Goal: Task Accomplishment & Management: Use online tool/utility

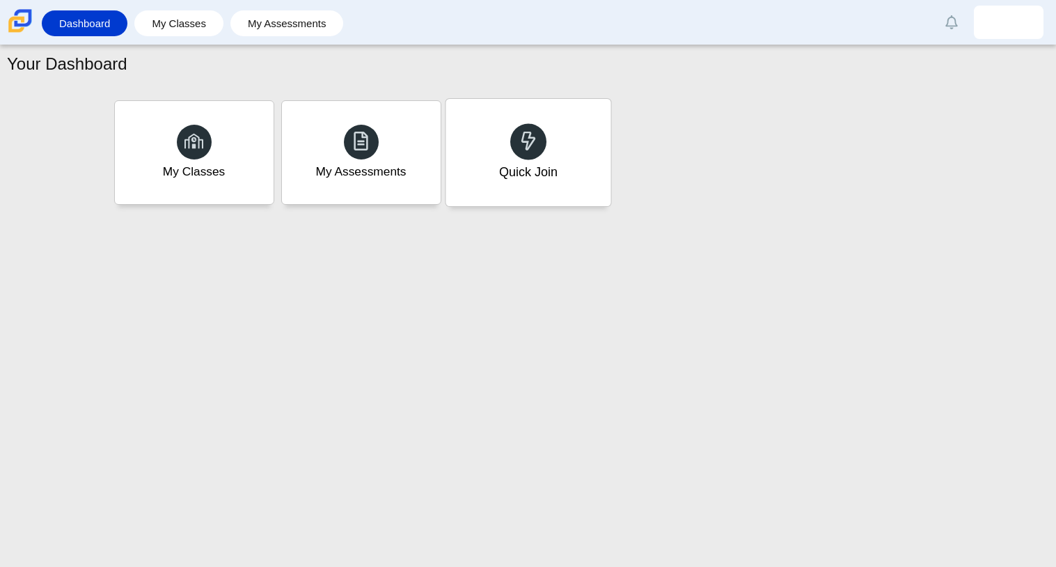
click at [505, 170] on div "Quick Join" at bounding box center [527, 172] width 58 height 18
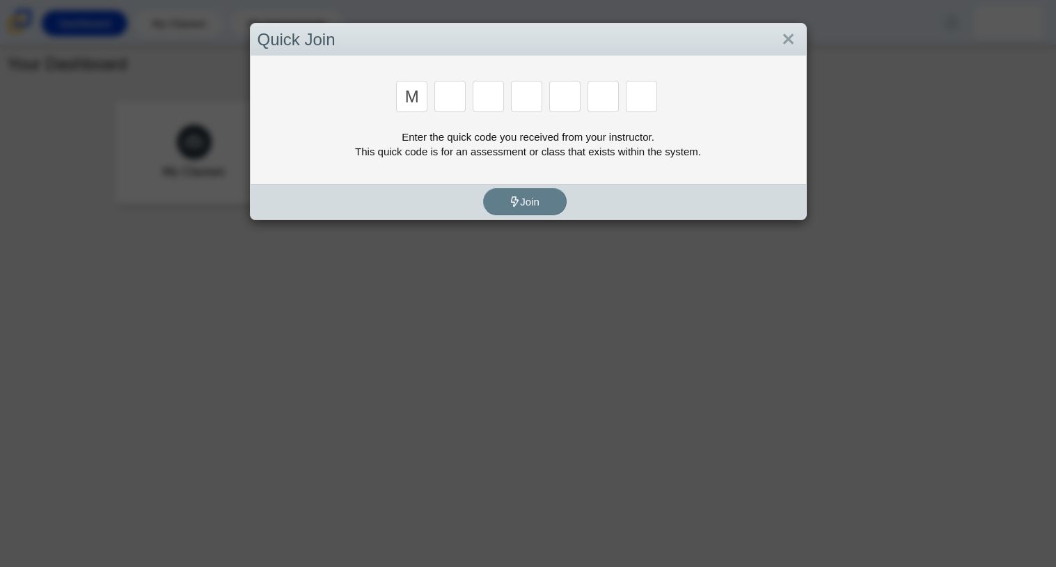
type input "m"
type input "2"
type input "7"
type input "e"
type input "3"
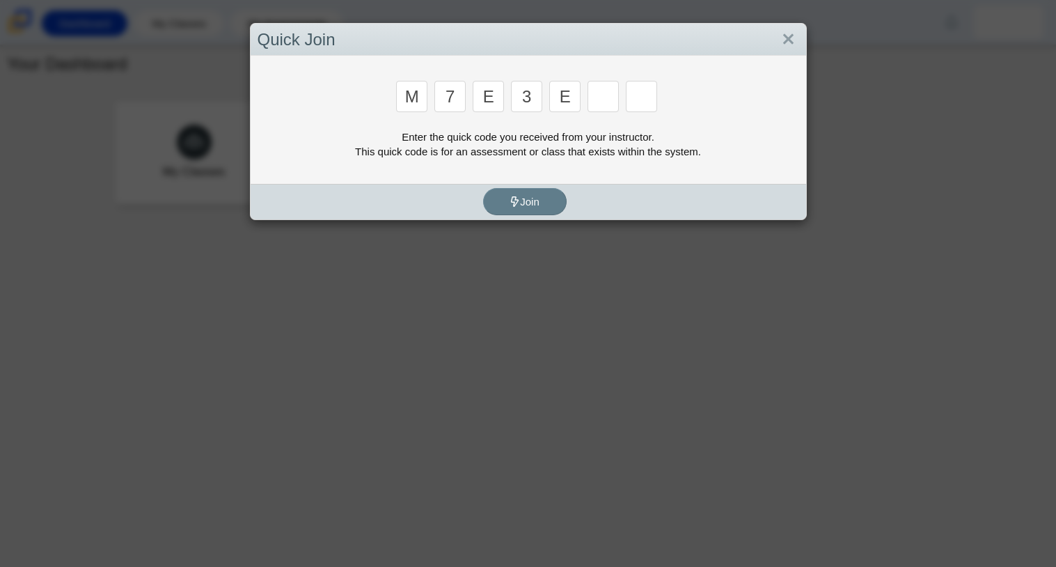
type input "e"
type input "v"
type input "w"
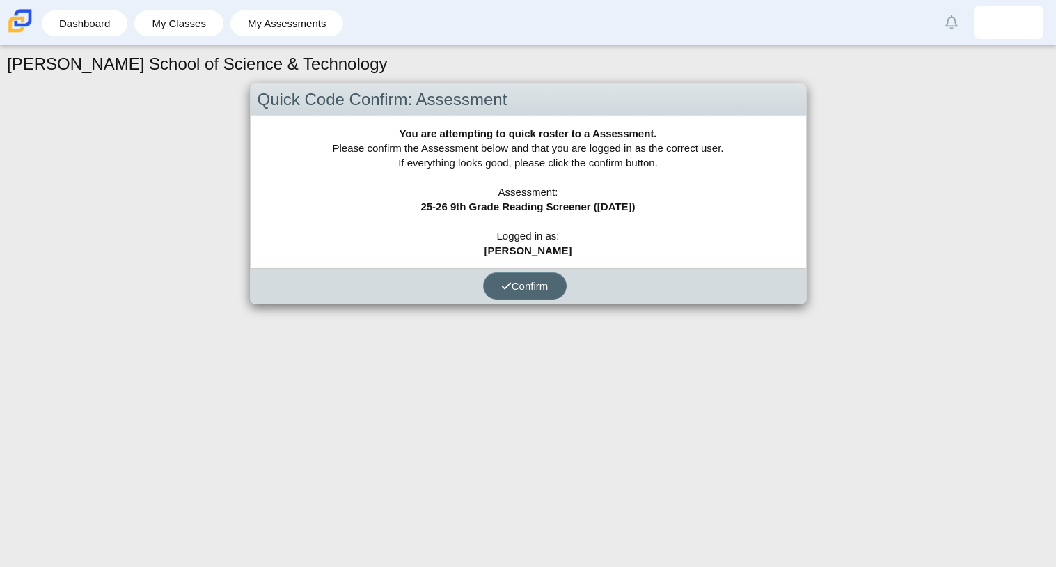
click at [539, 289] on span "Confirm" at bounding box center [524, 286] width 47 height 12
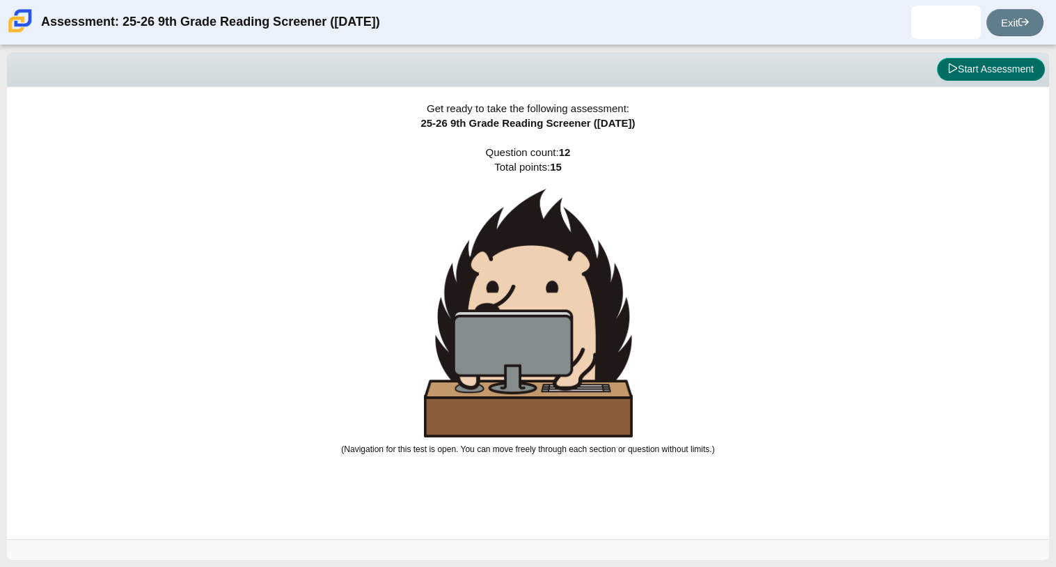
click at [986, 68] on button "Start Assessment" at bounding box center [991, 70] width 108 height 24
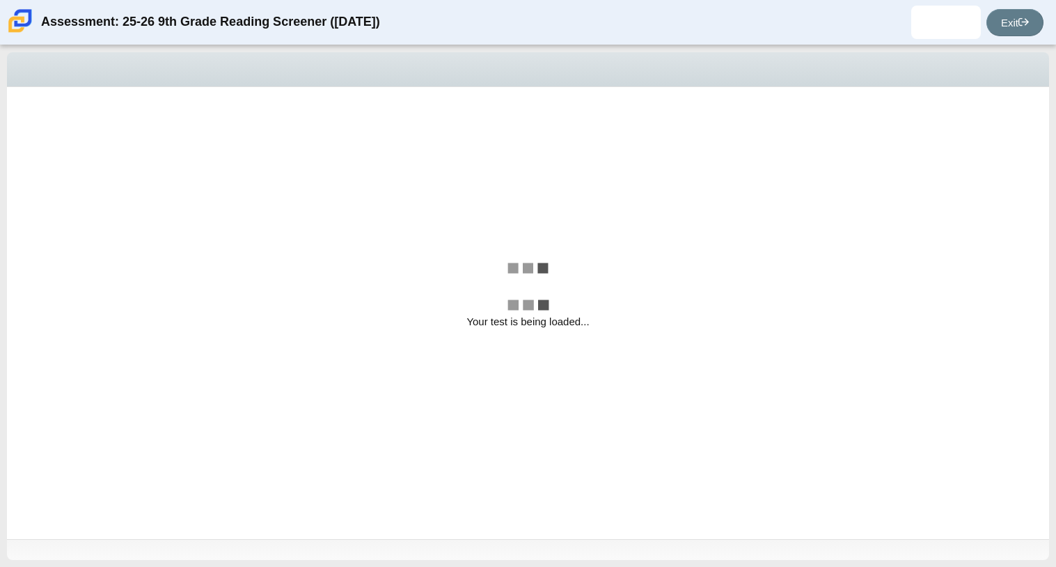
select select "ccc5b315-3c7c-471c-bf90-f22c8299c798"
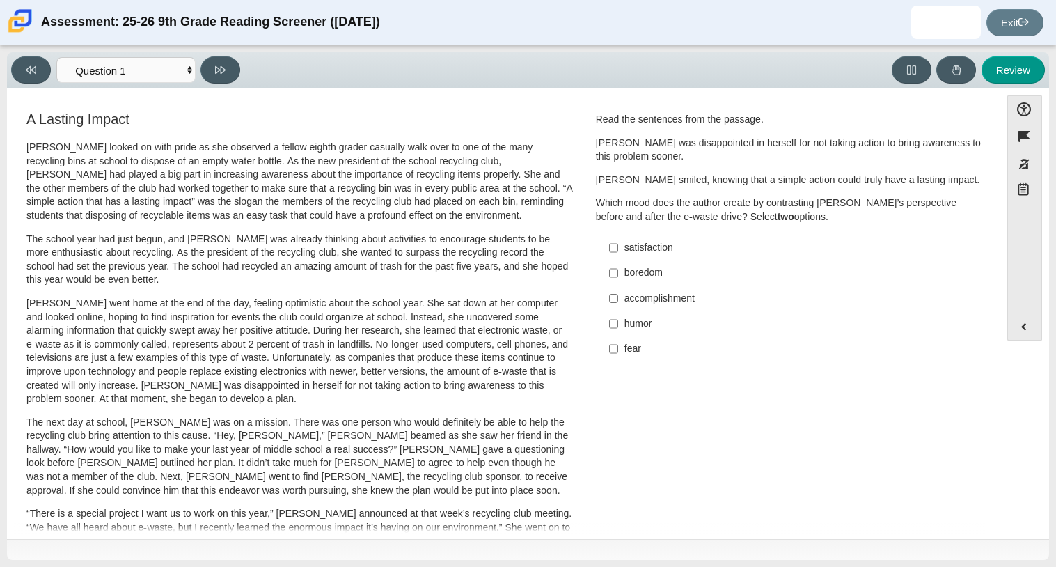
click at [634, 248] on div "satisfaction" at bounding box center [799, 248] width 351 height 14
click at [618, 248] on input "satisfaction satisfaction" at bounding box center [613, 247] width 9 height 25
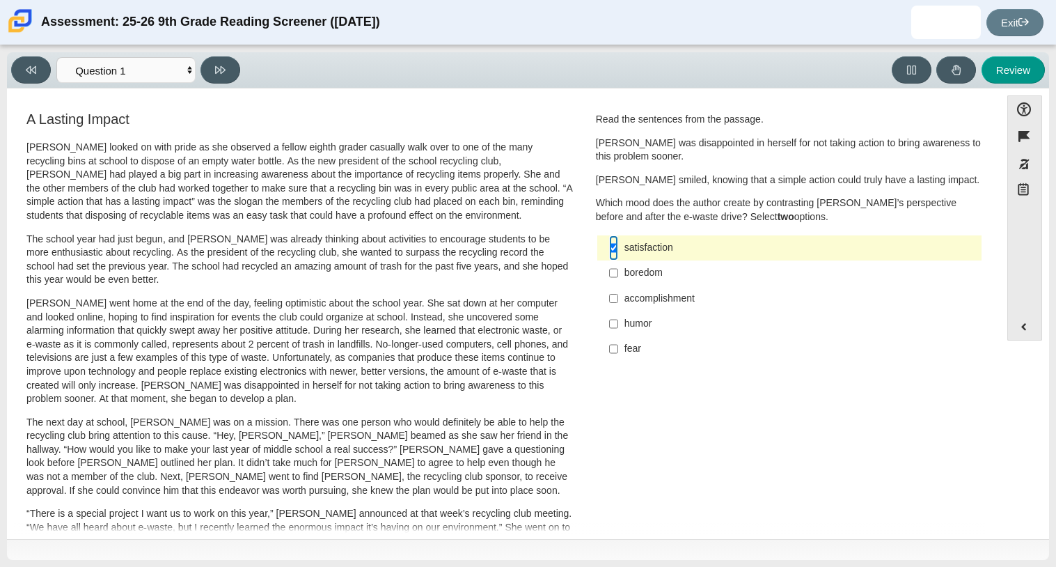
click at [610, 248] on input "satisfaction satisfaction" at bounding box center [613, 247] width 9 height 25
checkbox input "false"
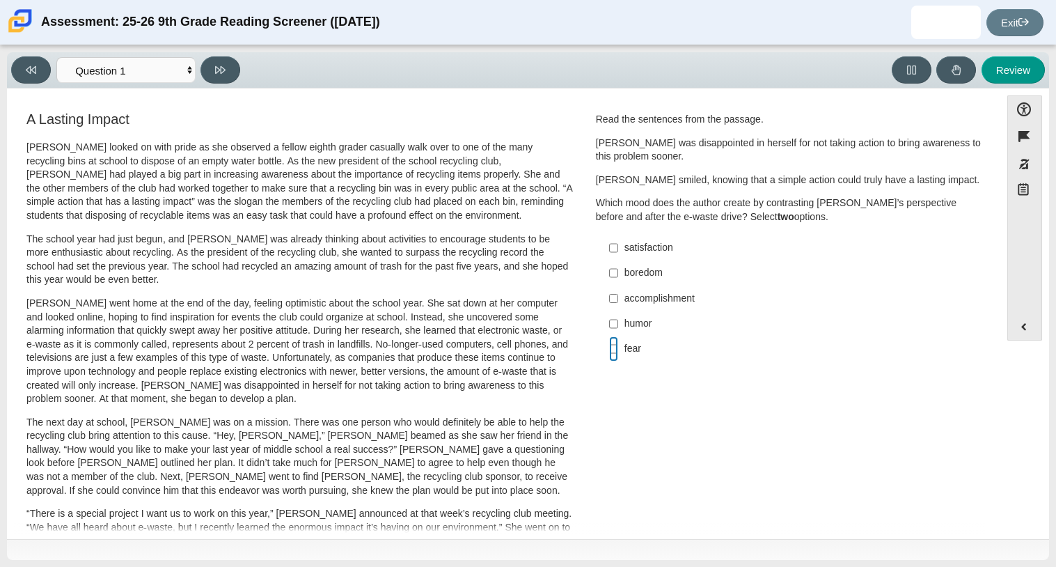
click at [610, 351] on input "fear fear" at bounding box center [613, 348] width 9 height 25
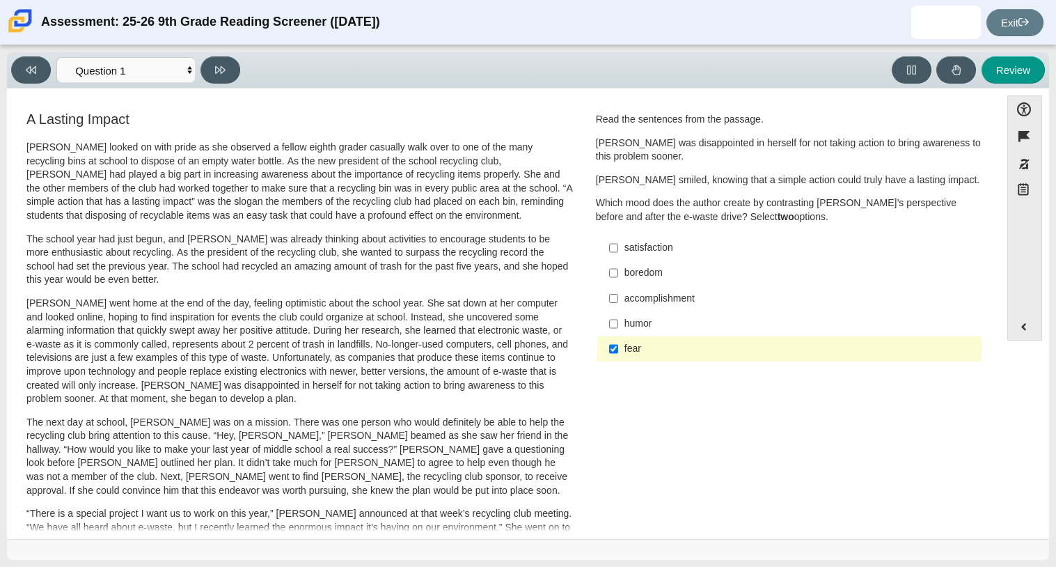
click at [626, 348] on div "fear" at bounding box center [799, 349] width 351 height 14
click at [618, 348] on input "fear fear" at bounding box center [613, 348] width 9 height 25
checkbox input "false"
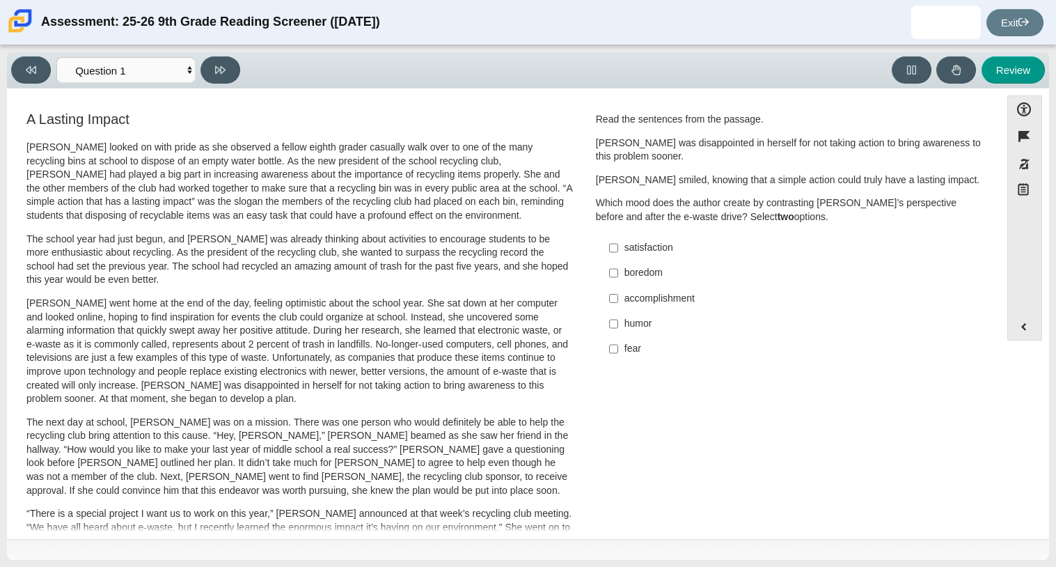
click at [650, 301] on div "accomplishment" at bounding box center [799, 299] width 351 height 14
click at [618, 301] on input "accomplishment accomplishment" at bounding box center [613, 297] width 9 height 25
checkbox input "true"
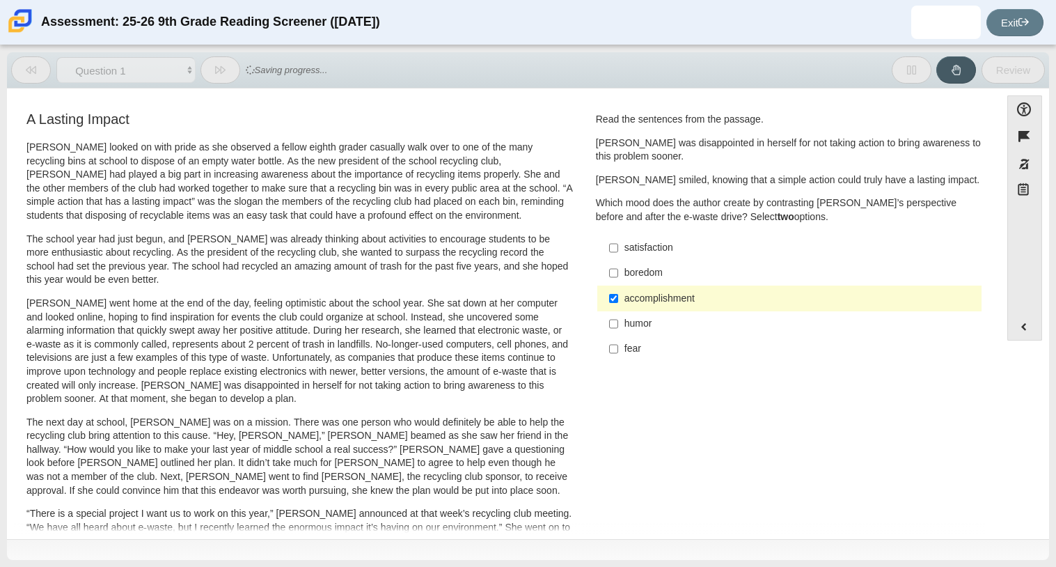
click at [631, 354] on div "fear" at bounding box center [799, 349] width 351 height 14
click at [618, 354] on input "fear fear" at bounding box center [613, 348] width 9 height 25
checkbox input "true"
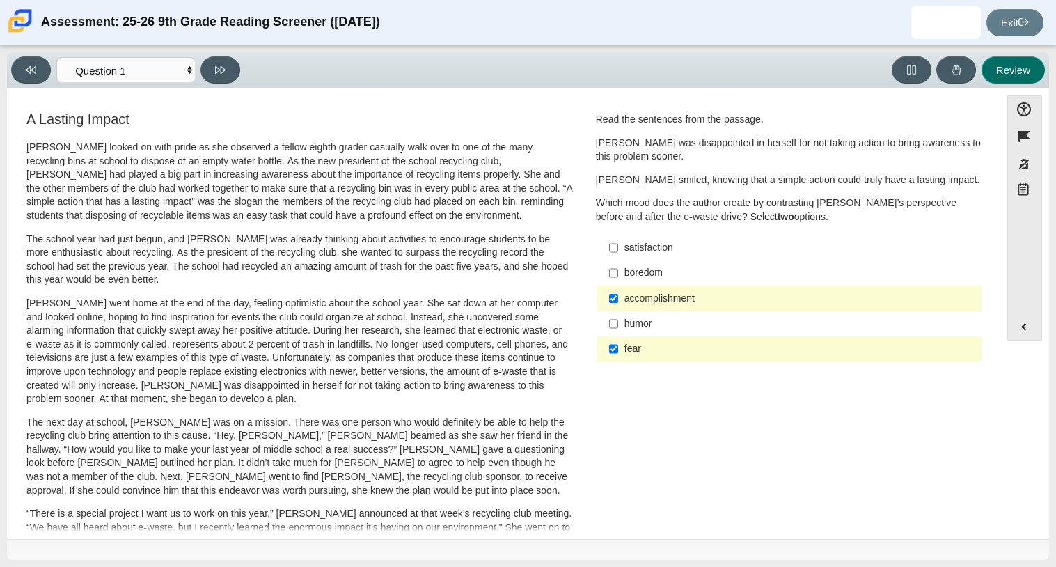
click at [997, 76] on button "Review" at bounding box center [1012, 69] width 63 height 27
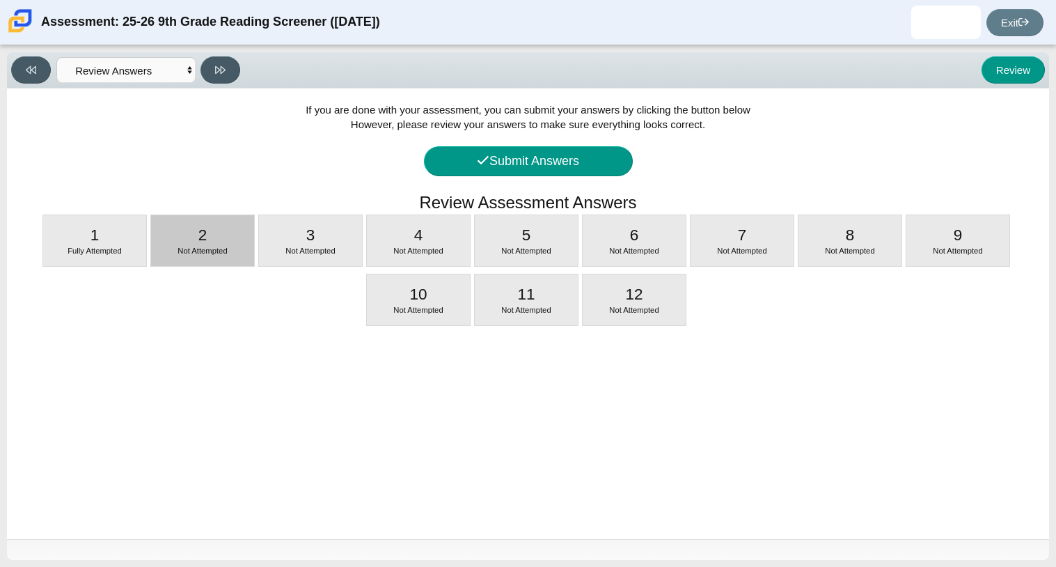
click at [204, 236] on span "2" at bounding box center [202, 234] width 9 height 17
select select "0ff64528-ffd7-428d-b192-babfaadd44e8"
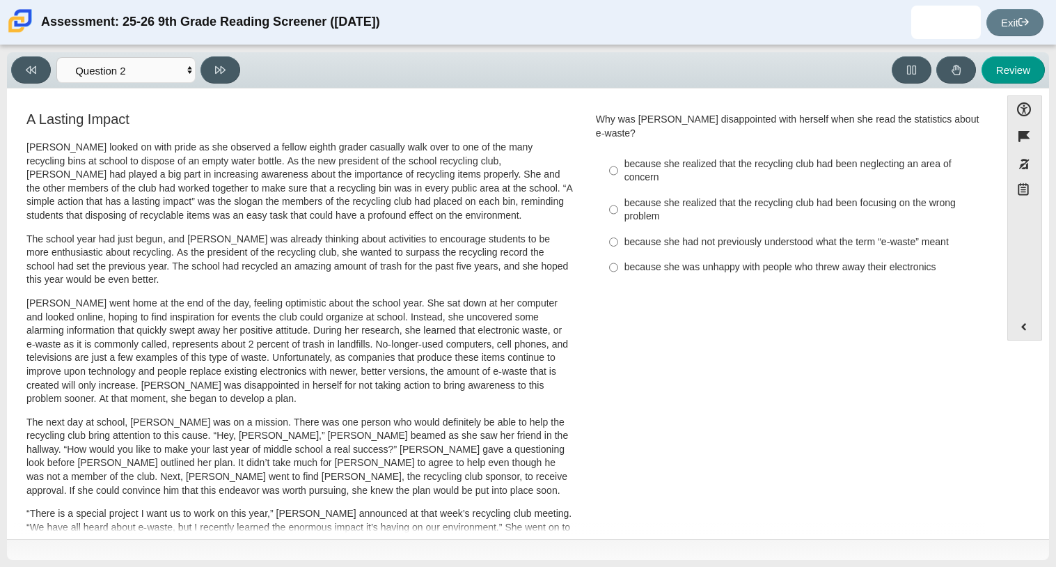
click at [642, 157] on div "because she realized that the recycling club had been neglecting an area of con…" at bounding box center [799, 170] width 351 height 27
click at [618, 157] on input "because she realized that the recycling club had been neglecting an area of con…" at bounding box center [613, 170] width 9 height 39
radio input "true"
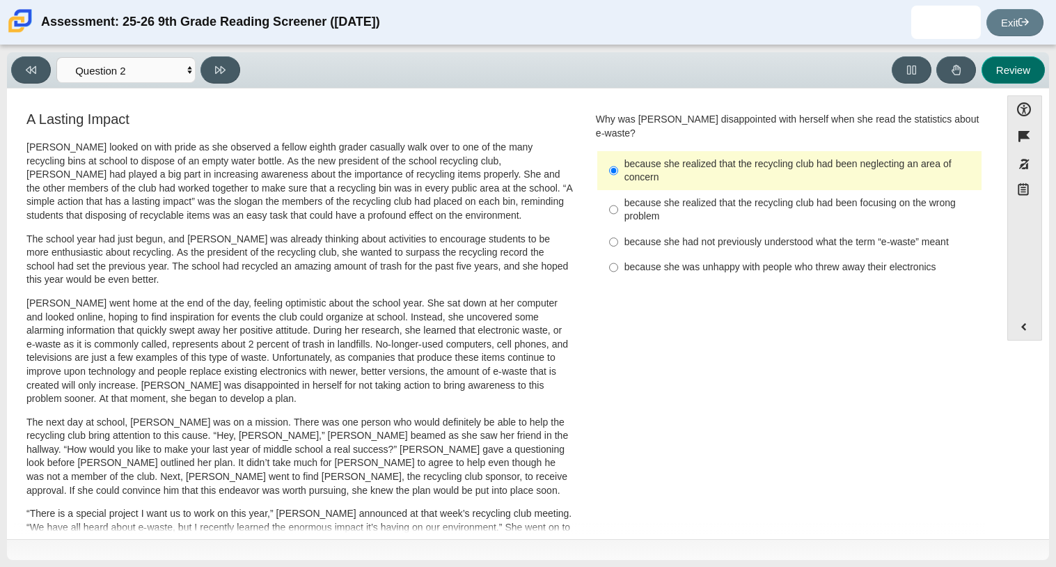
click at [1000, 76] on button "Review" at bounding box center [1012, 69] width 63 height 27
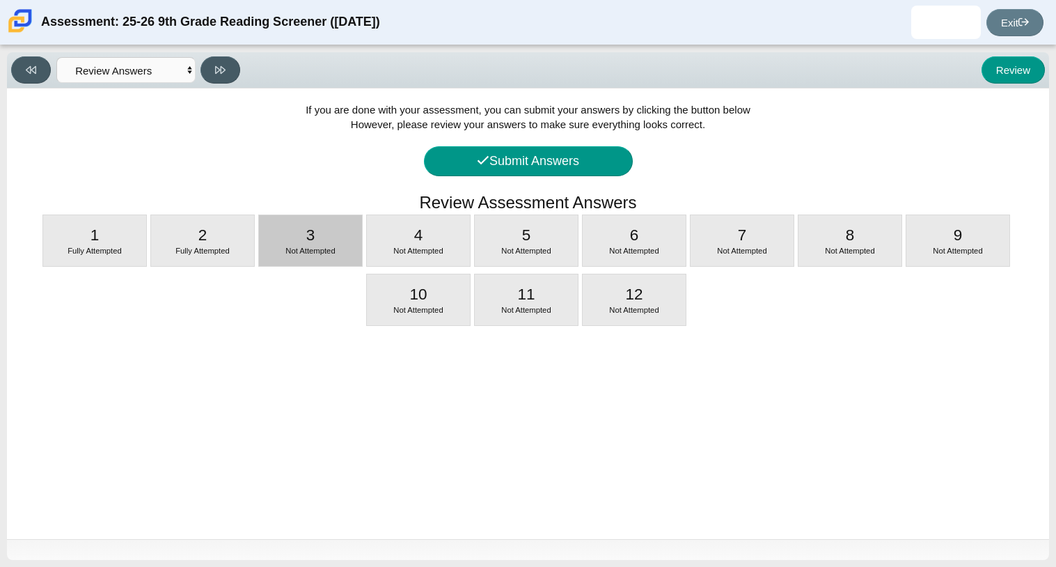
click at [302, 236] on div "3 Not Attempted" at bounding box center [310, 240] width 103 height 51
select select "7ce3d843-6974-4858-901c-1ff39630e843"
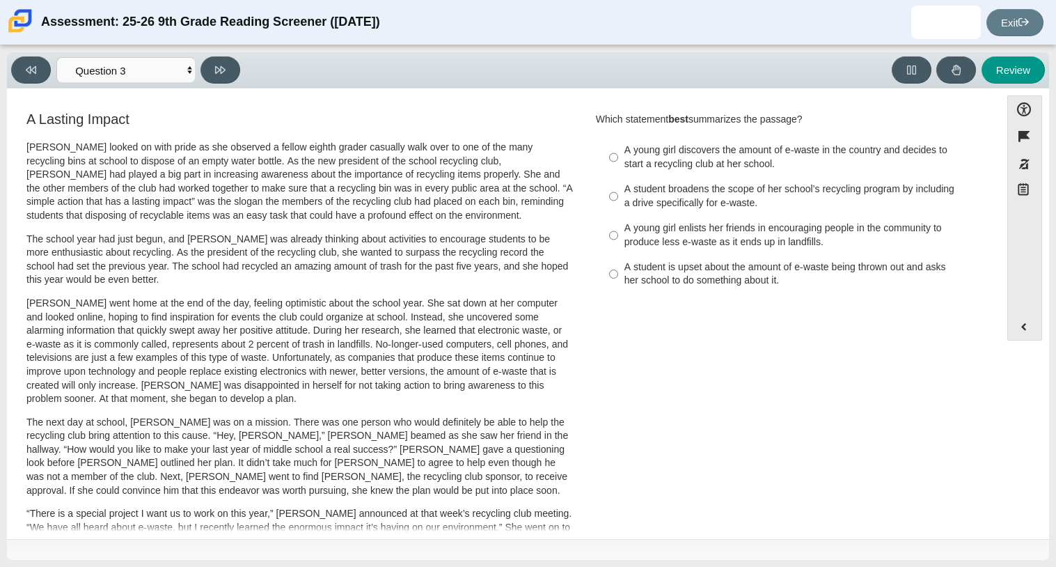
click at [695, 200] on div "A student broadens the scope of her school’s recycling program by including a d…" at bounding box center [799, 195] width 351 height 27
click at [618, 200] on input "A student broadens the scope of her school’s recycling program by including a d…" at bounding box center [613, 196] width 9 height 39
radio input "true"
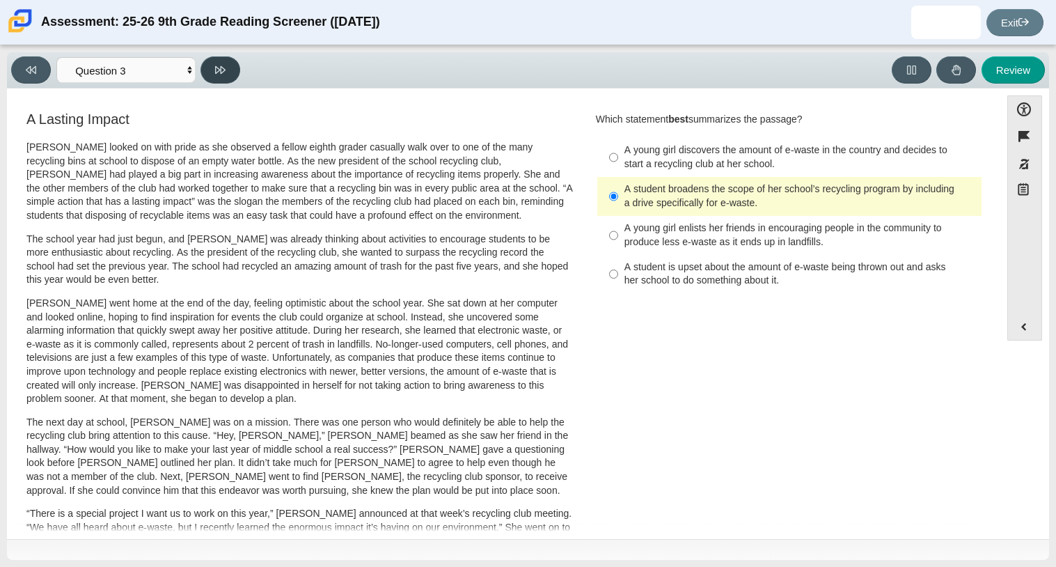
click at [215, 68] on icon at bounding box center [220, 70] width 10 height 10
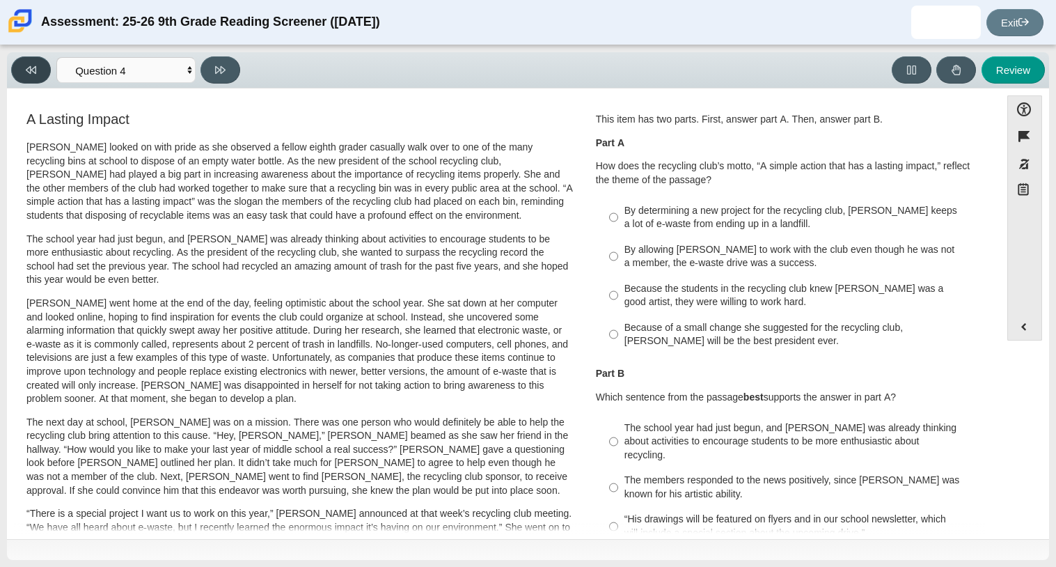
click at [13, 74] on button at bounding box center [31, 69] width 40 height 27
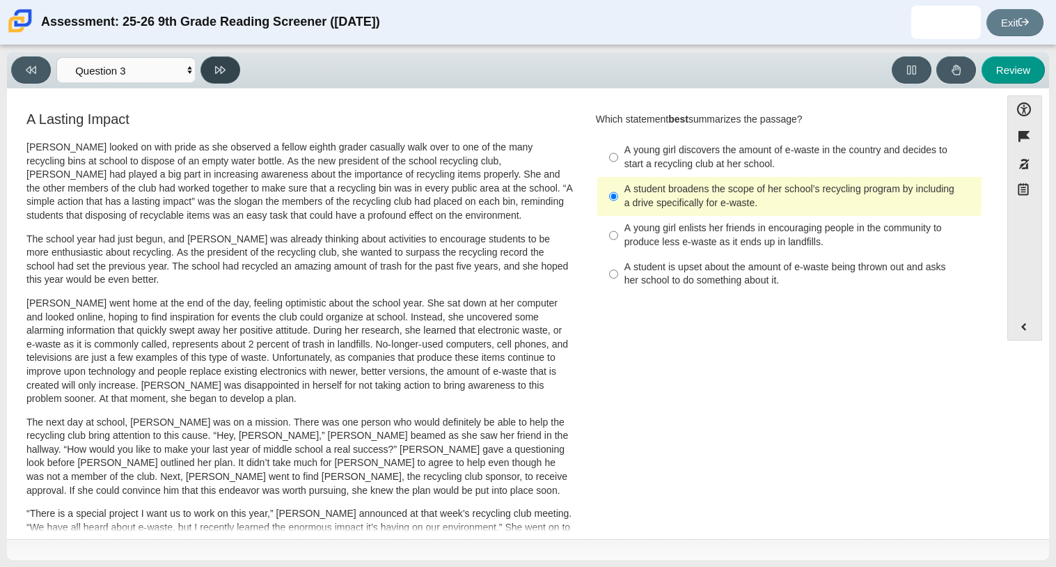
click at [208, 67] on button at bounding box center [220, 69] width 40 height 27
select select "ca9ea0f1-49c5-4bd1-83b0-472c18652b42"
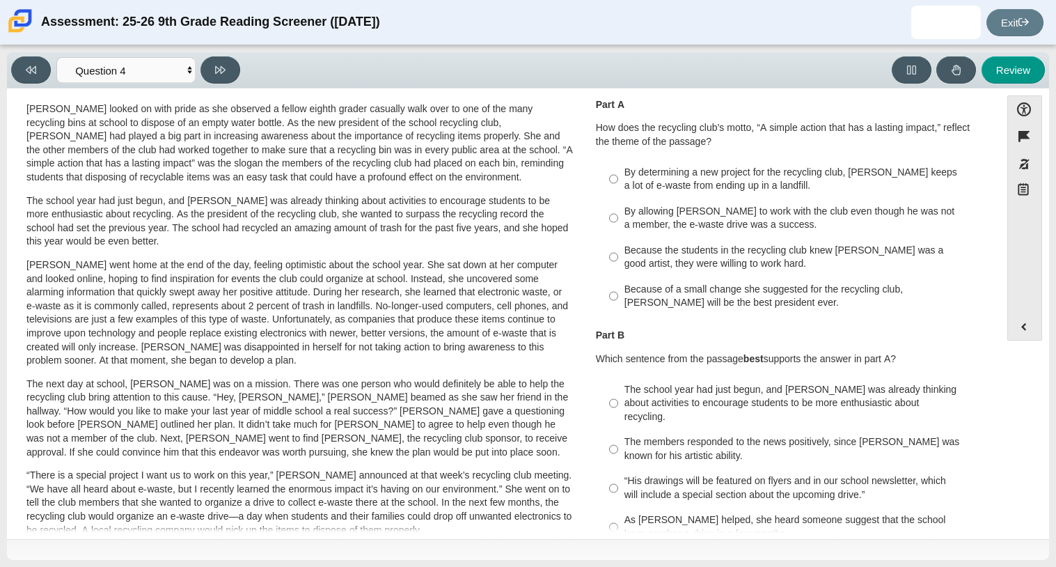
scroll to position [44, 0]
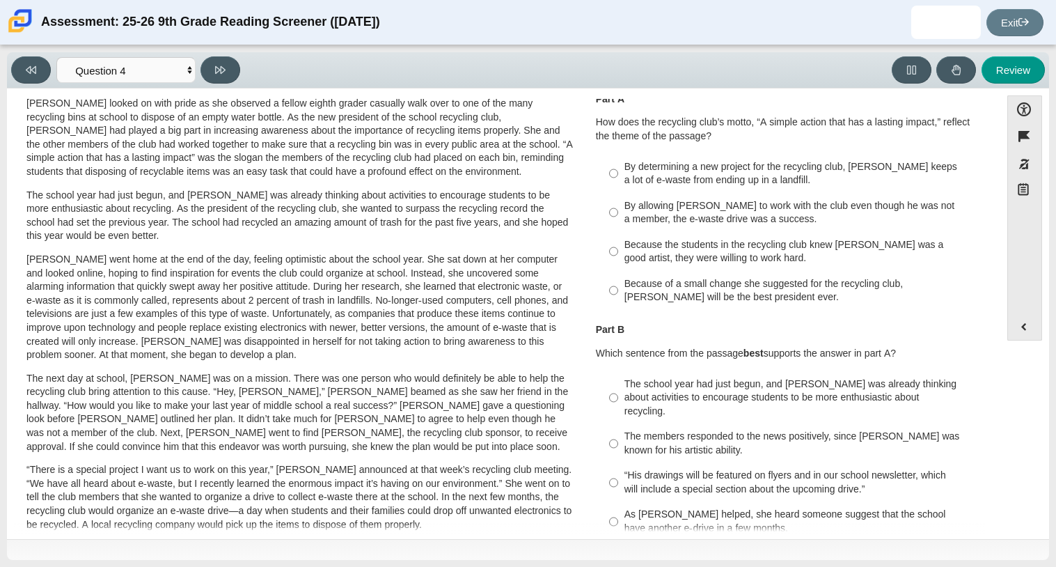
click at [697, 288] on div "Because of a small change she suggested for the recycling club, Scarlett will b…" at bounding box center [799, 290] width 351 height 27
click at [618, 288] on input "Because of a small change she suggested for the recycling club, Scarlett will b…" at bounding box center [613, 290] width 9 height 39
radio input "true"
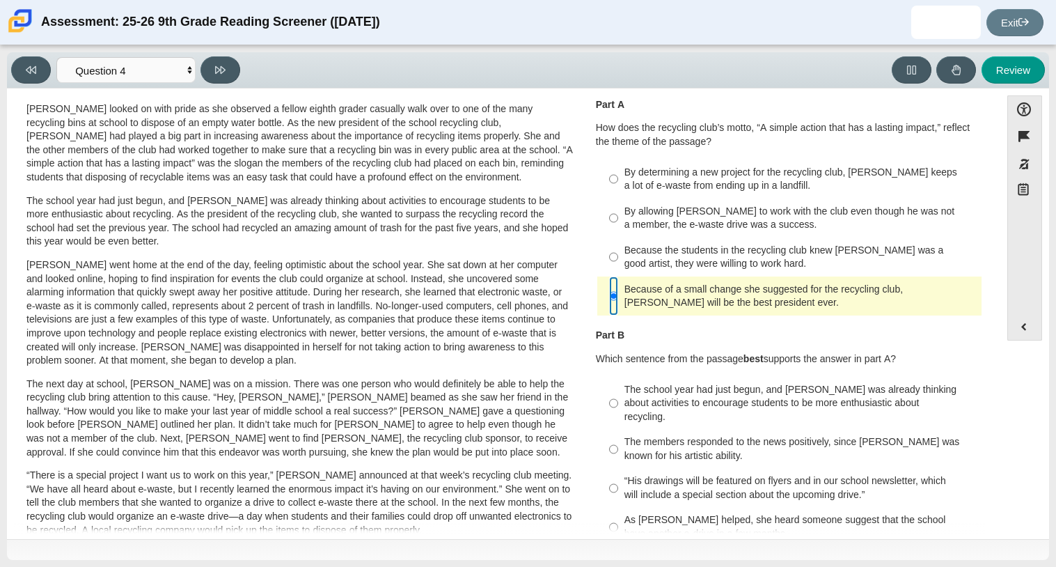
scroll to position [38, 0]
click at [672, 188] on div "By determining a new project for the recycling club, Scarlett keeps a lot of e-…" at bounding box center [799, 179] width 351 height 27
click at [618, 188] on input "By determining a new project for the recycling club, Scarlett keeps a lot of e-…" at bounding box center [613, 179] width 9 height 39
radio input "true"
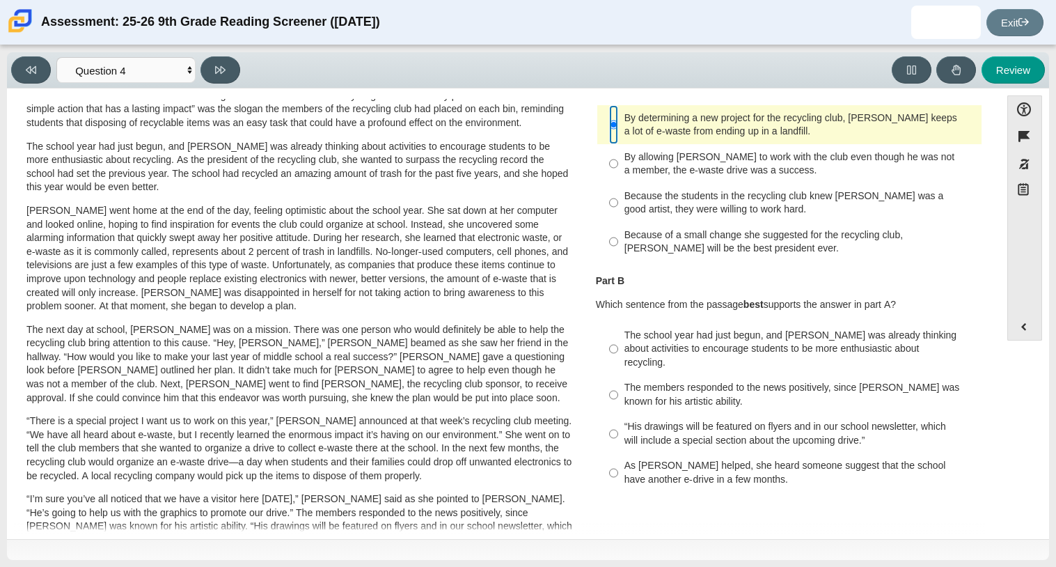
scroll to position [92, 0]
click at [672, 346] on div "The school year had just begun, and Scarlett was already thinking about activit…" at bounding box center [799, 349] width 351 height 41
click at [618, 346] on input "The school year had just begun, and Scarlett was already thinking about activit…" at bounding box center [613, 349] width 9 height 53
radio input "true"
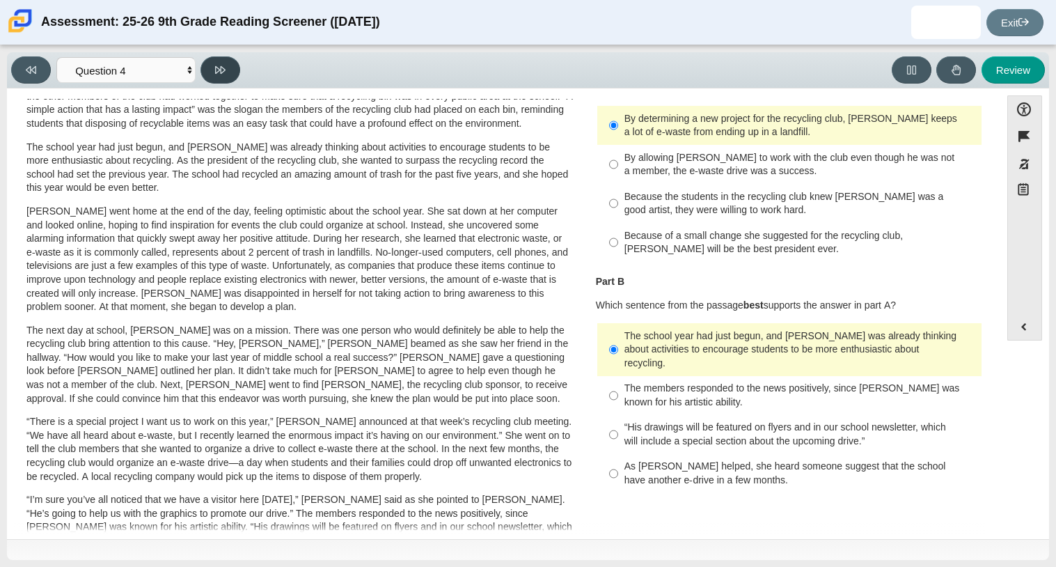
click at [218, 72] on icon at bounding box center [220, 70] width 10 height 10
select select "e41f1a79-e29f-4095-8030-a53364015bed"
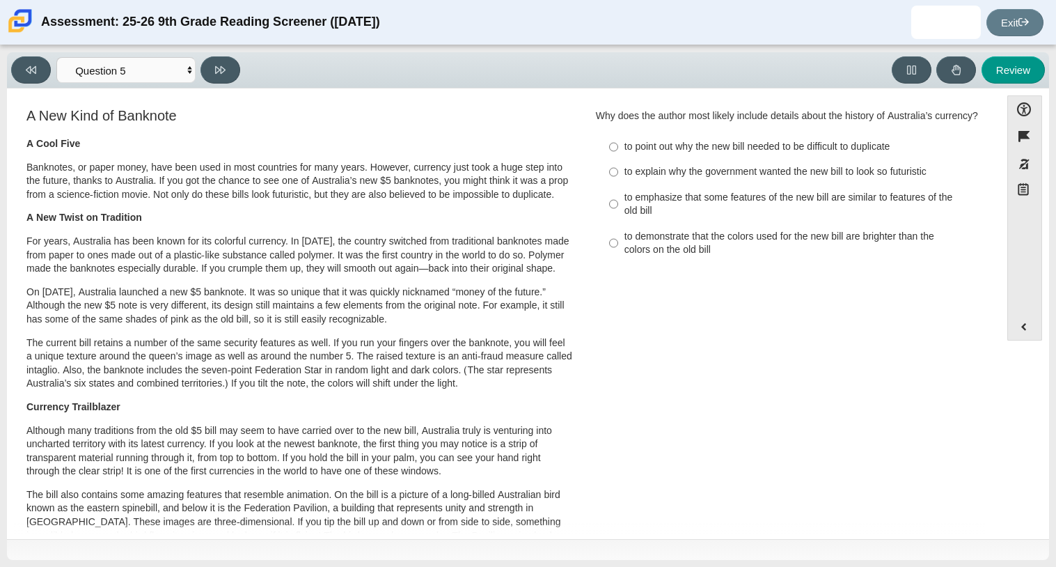
scroll to position [3, 0]
click at [322, 195] on p "Banknotes, or paper money, have been used in most countries for many years. How…" at bounding box center [299, 181] width 546 height 41
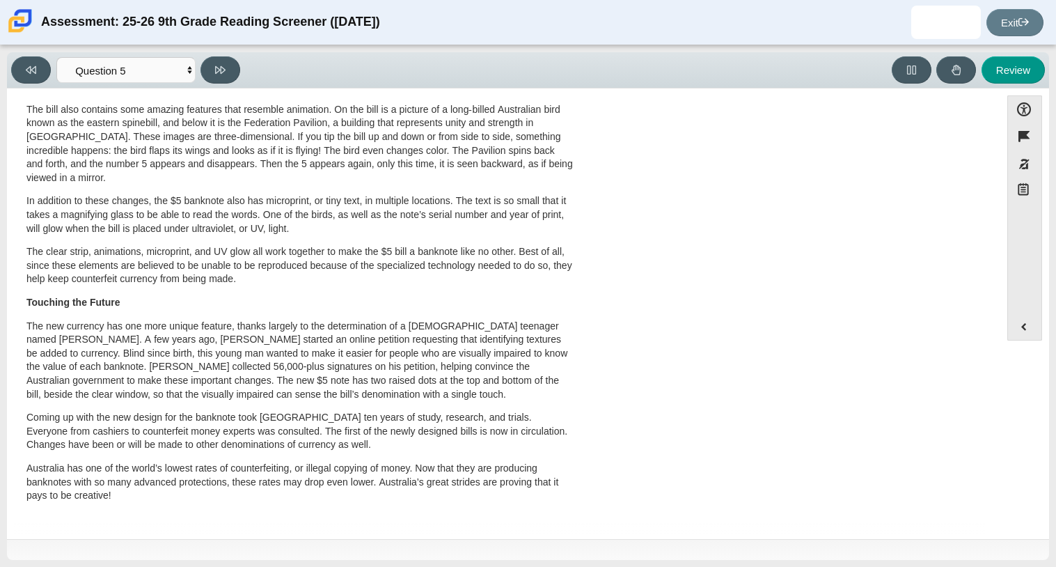
scroll to position [0, 0]
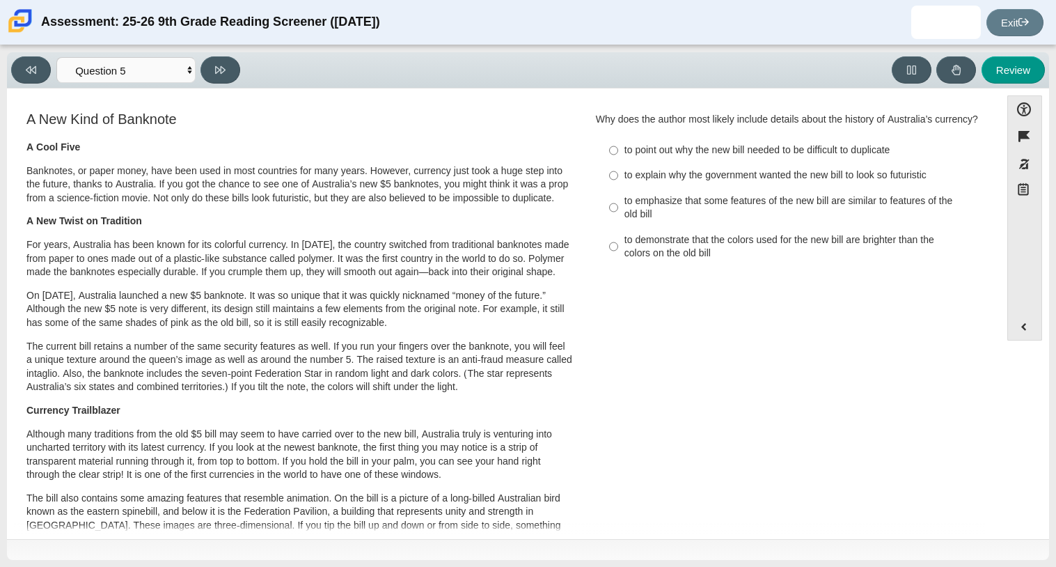
click at [700, 182] on div "to explain why the government wanted the new bill to look so futuristic" at bounding box center [799, 175] width 351 height 14
click at [618, 188] on input "to explain why the government wanted the new bill to look so futuristic to expl…" at bounding box center [613, 175] width 9 height 25
radio input "true"
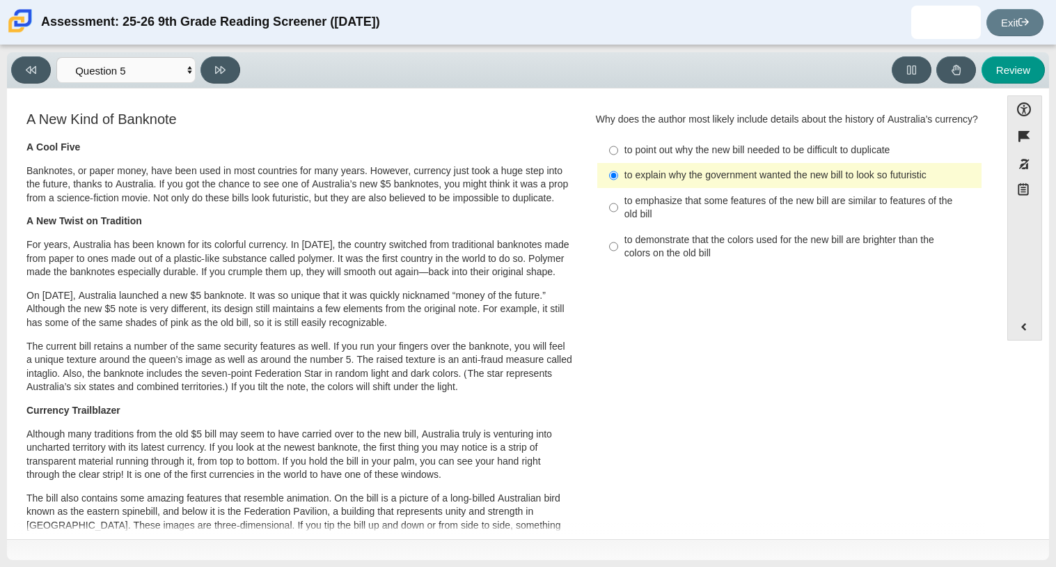
click at [719, 157] on div "to point out why the new bill needed to be difficult to duplicate" at bounding box center [799, 150] width 351 height 14
click at [618, 161] on input "to point out why the new bill needed to be difficult to duplicate to point out …" at bounding box center [613, 150] width 9 height 25
radio input "true"
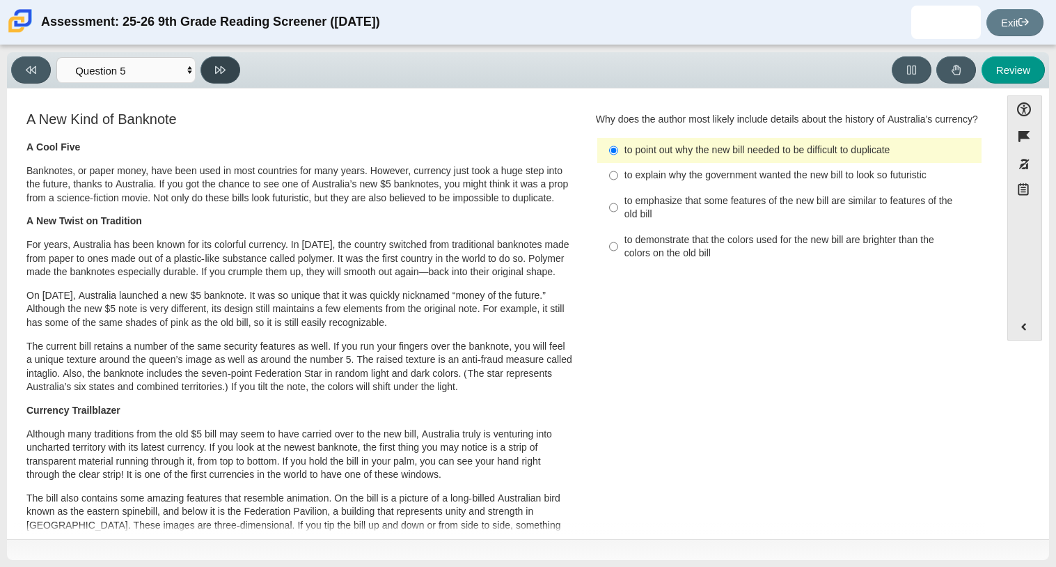
click at [228, 69] on button at bounding box center [220, 69] width 40 height 27
select select "69146e31-7b3d-4a3e-9ce6-f30c24342ae0"
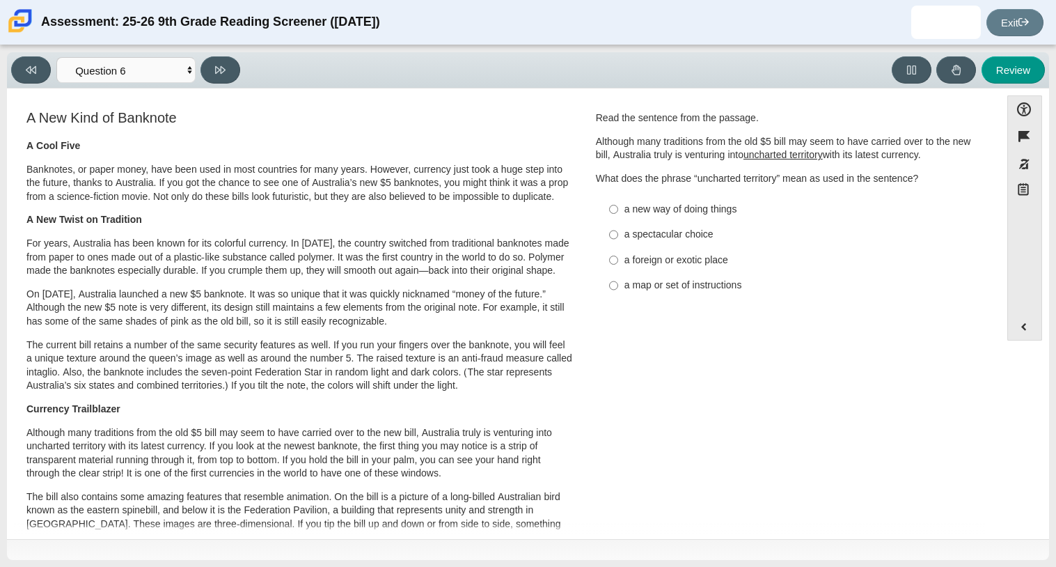
scroll to position [2, 0]
click at [647, 207] on div "a new way of doing things" at bounding box center [799, 209] width 351 height 14
click at [618, 207] on input "a new way of doing things a new way of doing things" at bounding box center [613, 208] width 9 height 25
radio input "true"
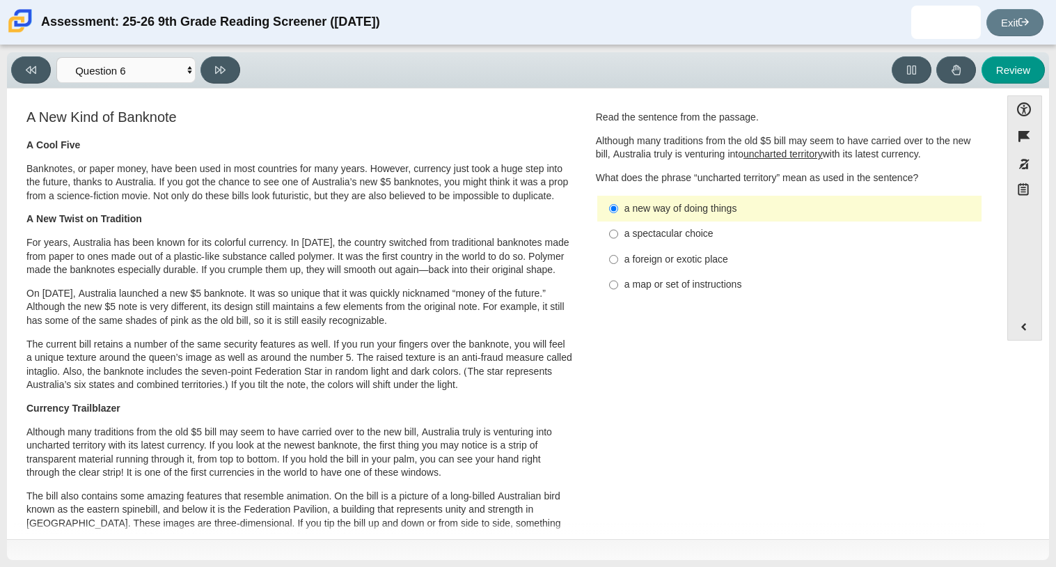
click at [673, 265] on div "a foreign or exotic place" at bounding box center [799, 260] width 351 height 14
click at [618, 265] on input "a foreign or exotic place a foreign or exotic place" at bounding box center [613, 258] width 9 height 25
radio input "true"
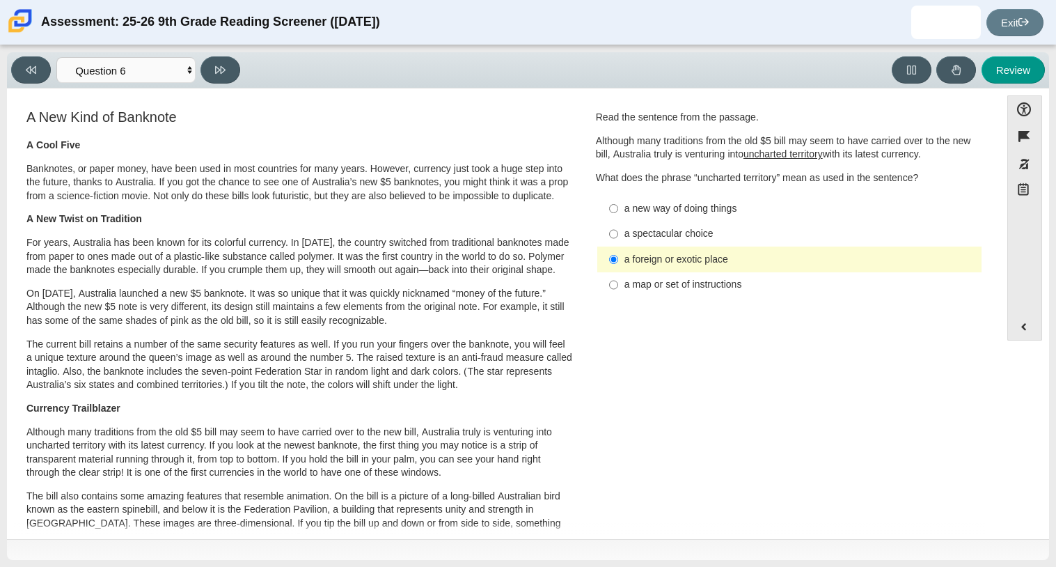
click at [677, 238] on div "a spectacular choice" at bounding box center [799, 234] width 351 height 14
click at [618, 238] on input "a spectacular choice a spectacular choice" at bounding box center [613, 233] width 9 height 25
radio input "true"
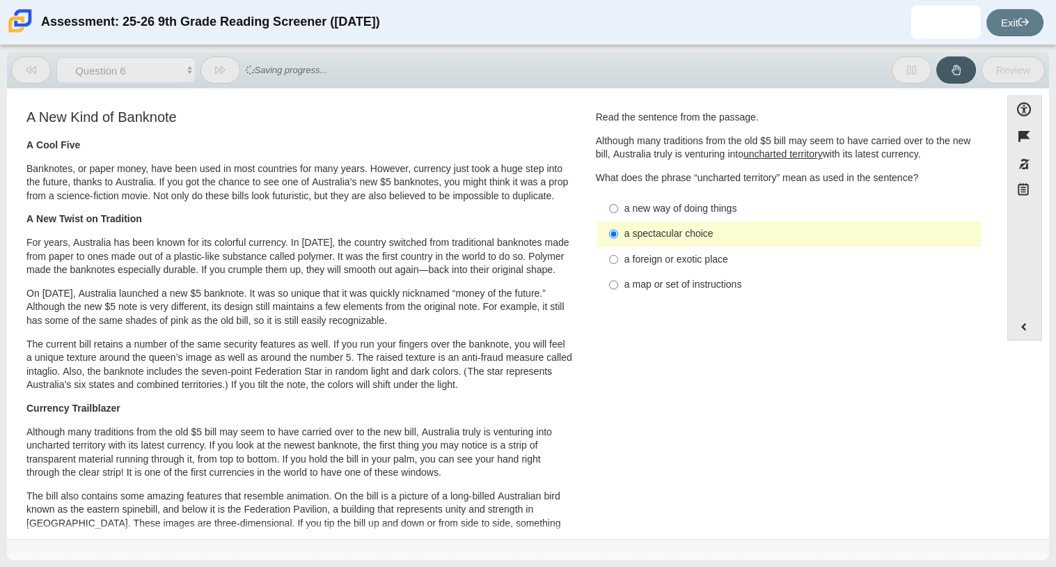
click at [691, 221] on label "a spectacular choice a spectacular choice" at bounding box center [790, 233] width 382 height 25
click at [618, 221] on input "a spectacular choice a spectacular choice" at bounding box center [613, 233] width 9 height 25
click at [700, 200] on label "a new way of doing things a new way of doing things" at bounding box center [790, 208] width 382 height 25
click at [618, 200] on input "a new way of doing things a new way of doing things" at bounding box center [613, 208] width 9 height 25
radio input "true"
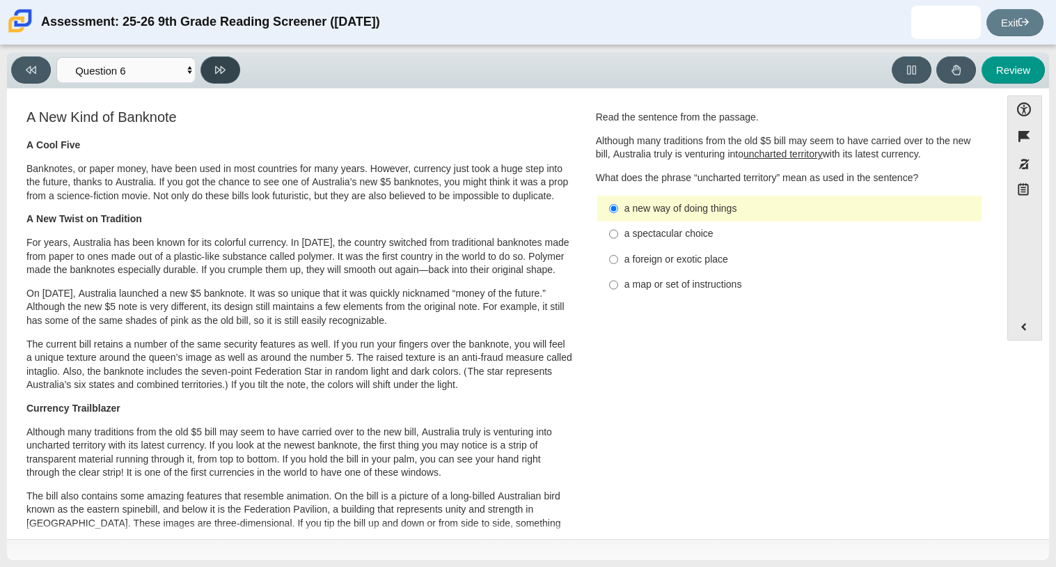
click at [235, 68] on button at bounding box center [220, 69] width 40 height 27
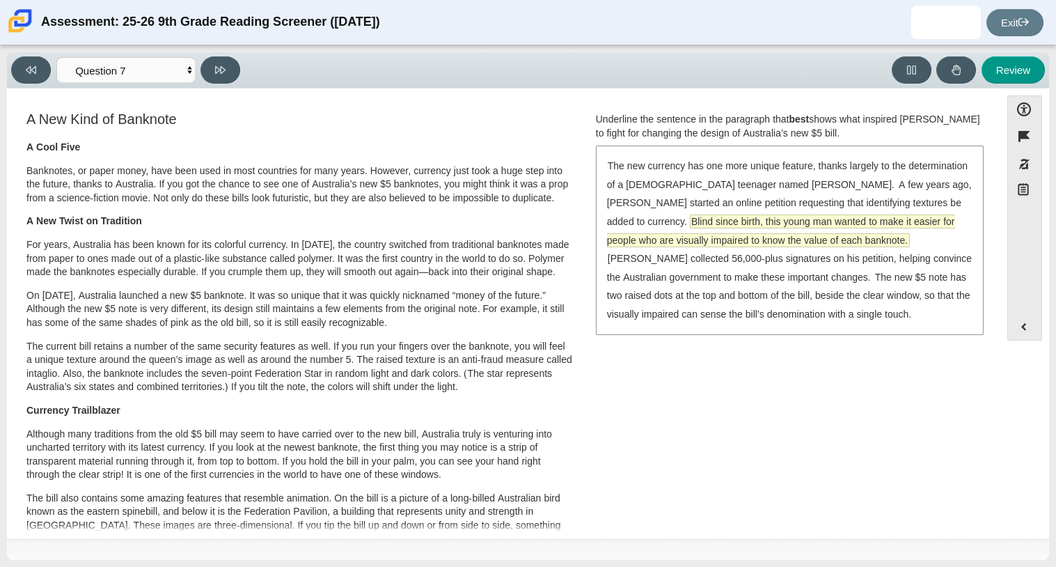
click at [681, 219] on span "Blind since birth, this young man wanted to make it easier for people who are v…" at bounding box center [781, 230] width 348 height 31
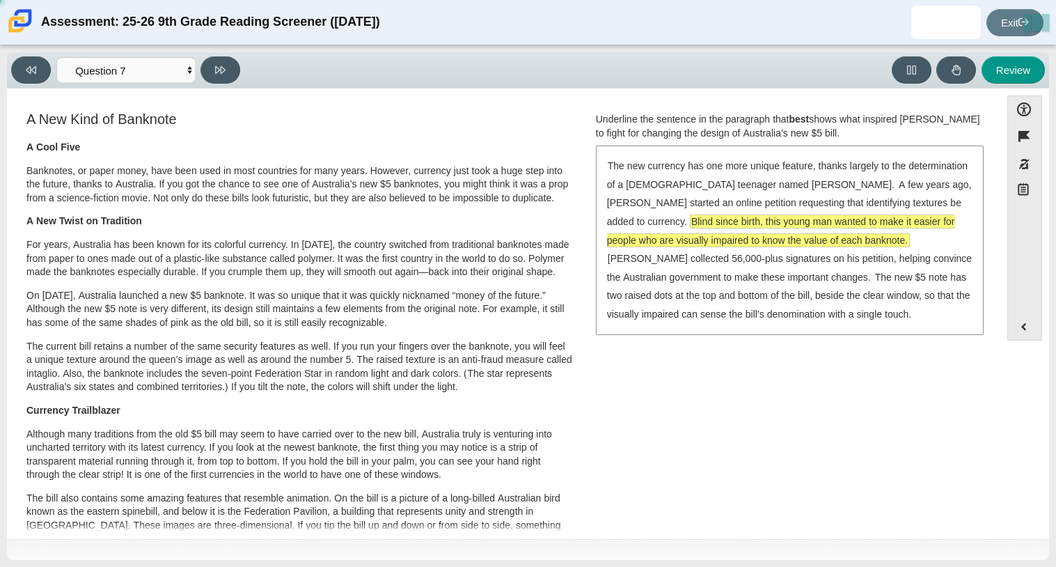
click at [680, 219] on span "Blind since birth, this young man wanted to make it easier for people who are v…" at bounding box center [781, 230] width 348 height 31
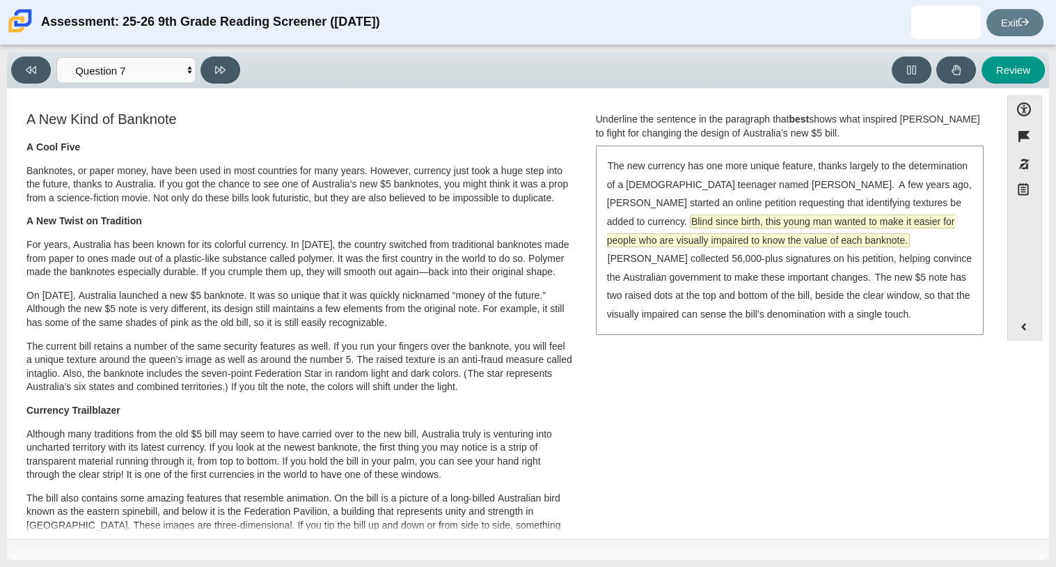
click at [856, 237] on span "Blind since birth, this young man wanted to make it easier for people who are v…" at bounding box center [781, 230] width 348 height 31
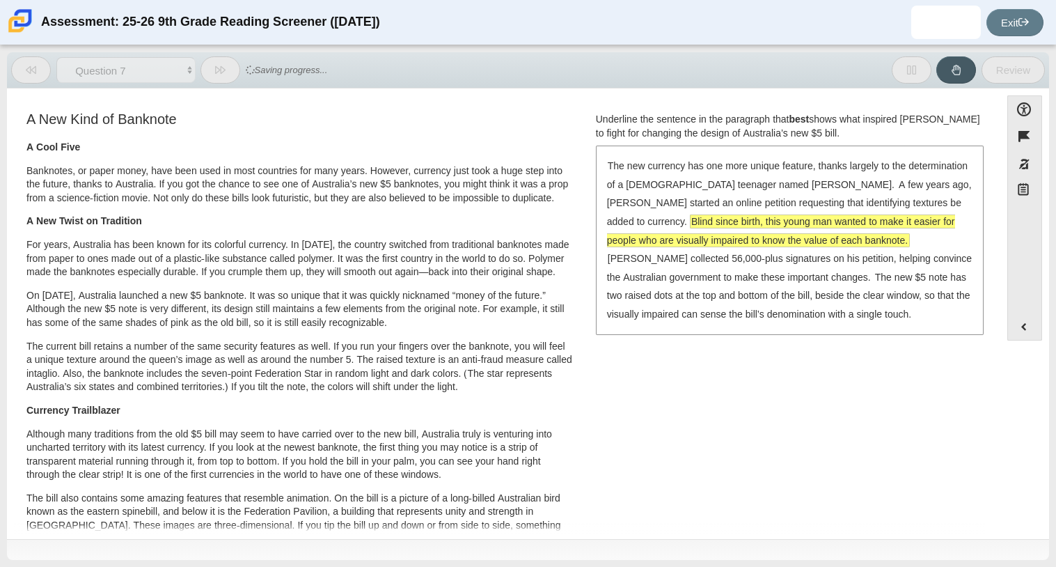
click at [856, 237] on span "Blind since birth, this young man wanted to make it easier for people who are v…" at bounding box center [781, 230] width 348 height 31
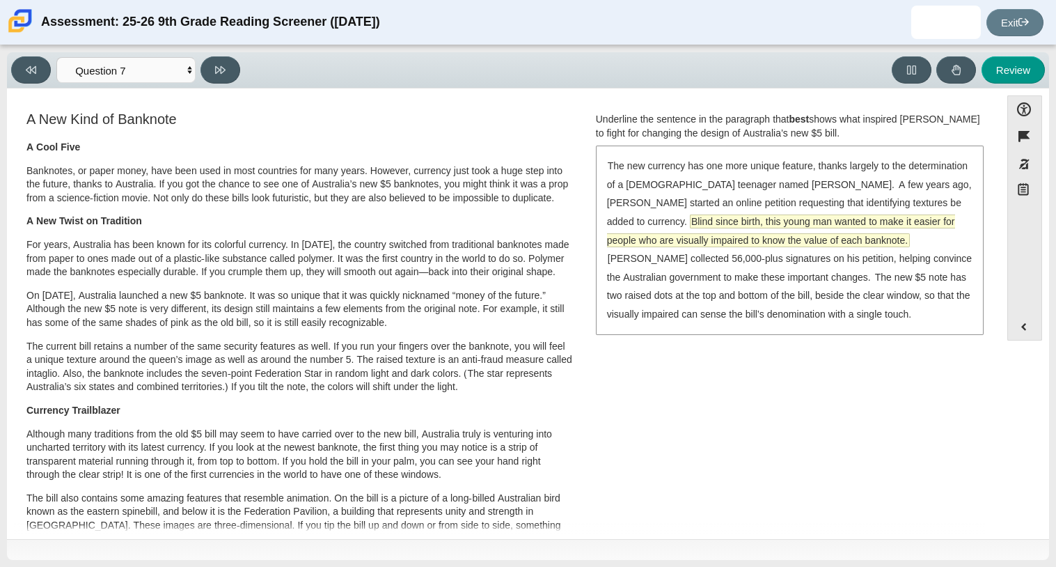
click at [832, 236] on span "Blind since birth, this young man wanted to make it easier for people who are v…" at bounding box center [781, 230] width 348 height 31
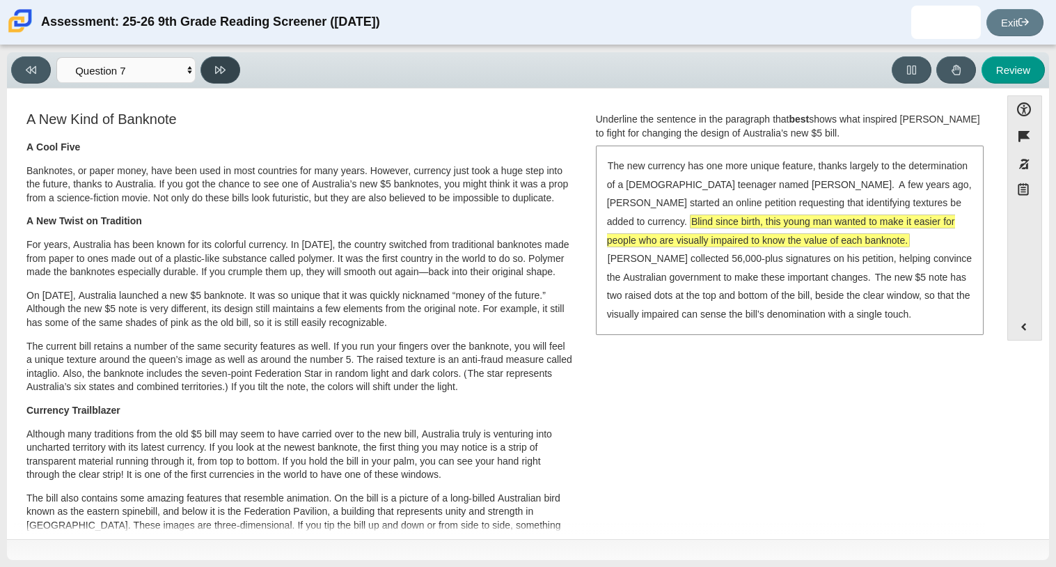
click at [224, 68] on icon at bounding box center [220, 70] width 10 height 8
select select "ea8338c2-a6a3-418e-a305-2b963b54a290"
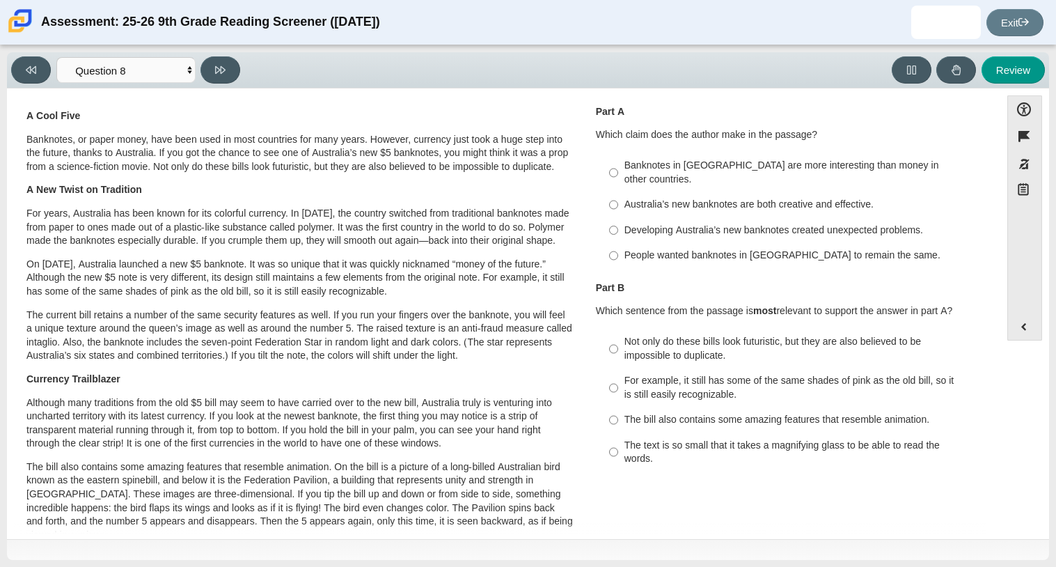
scroll to position [35, 0]
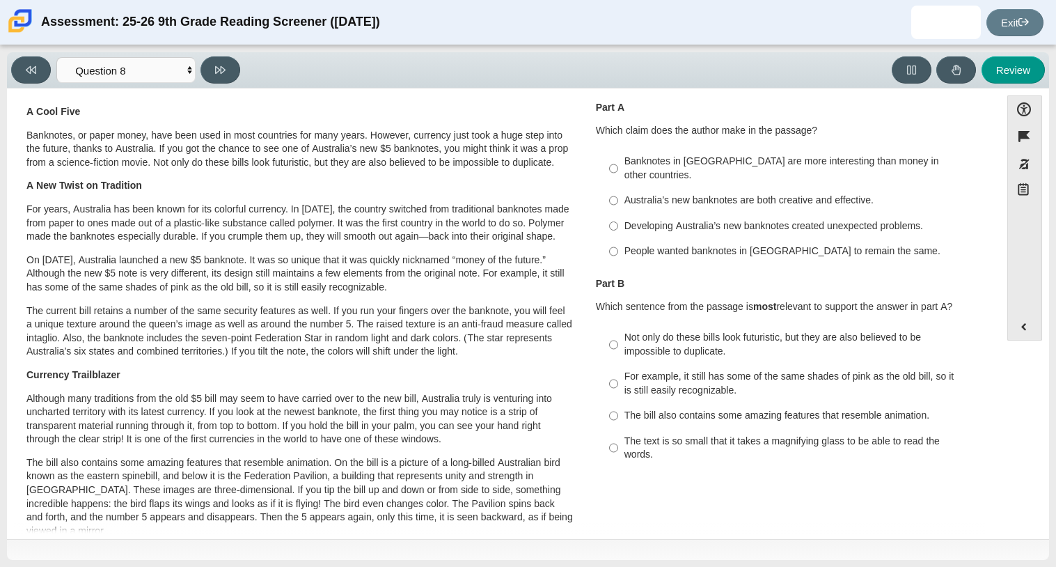
click at [666, 193] on div "Australia’s new banknotes are both creative and effective." at bounding box center [799, 200] width 351 height 14
click at [618, 188] on input "Australia’s new banknotes are both creative and effective. Australia’s new bank…" at bounding box center [613, 200] width 9 height 25
radio input "true"
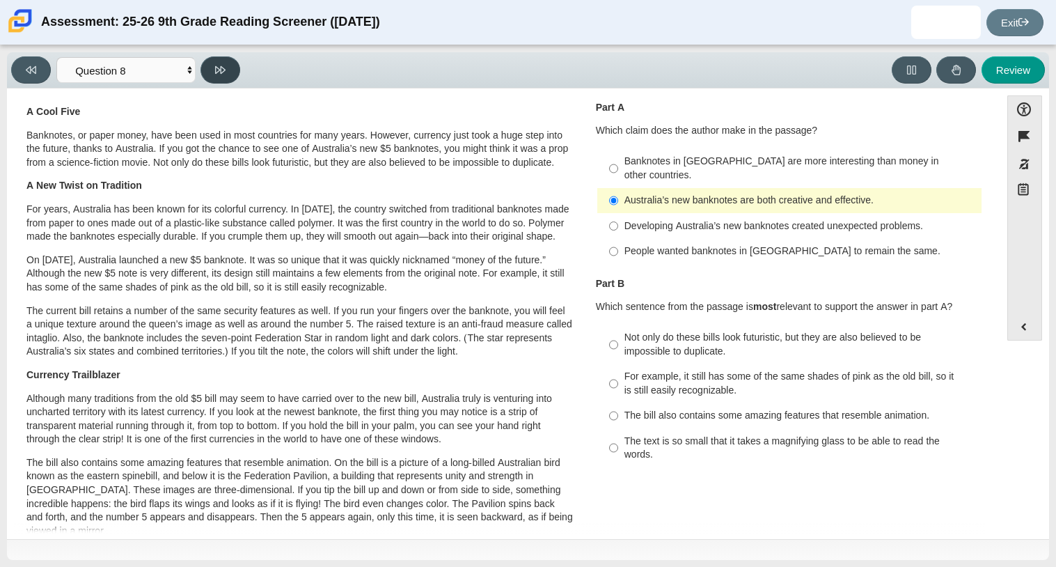
click at [203, 73] on button at bounding box center [220, 69] width 40 height 27
select select "89f058d6-b15c-4ef5-a4b3-fdaffb8868b6"
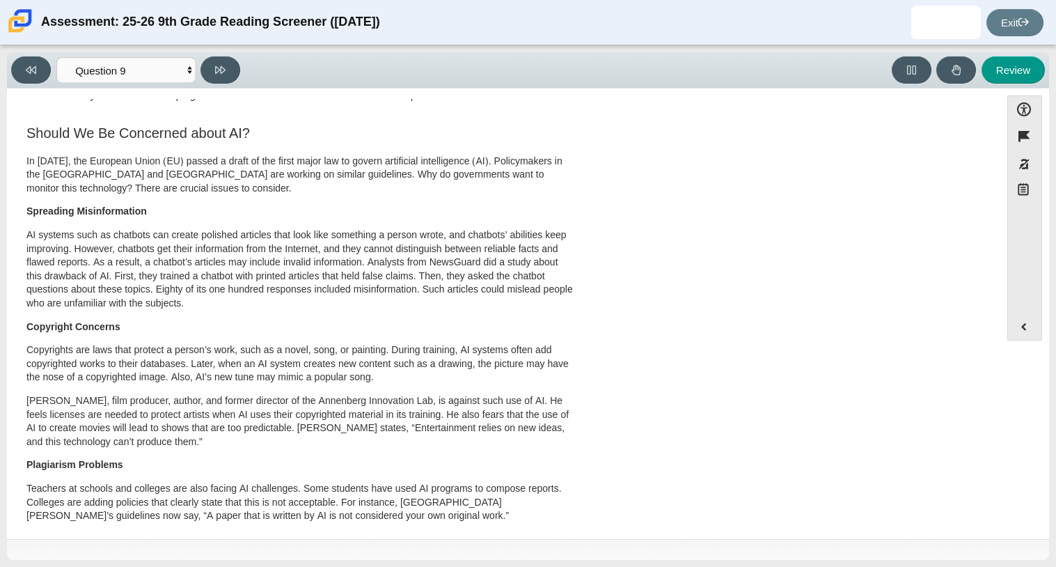
scroll to position [0, 0]
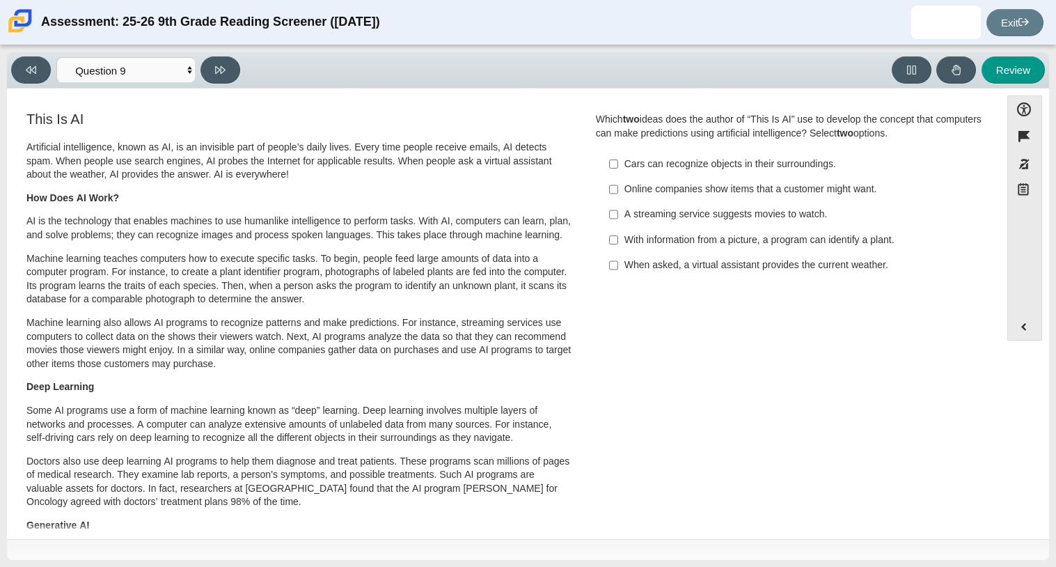
click at [702, 233] on div "With information from a picture, a program can identify a plant." at bounding box center [799, 240] width 351 height 14
click at [618, 233] on input "With information from a picture, a program can identify a plant. With informati…" at bounding box center [613, 239] width 9 height 25
checkbox input "true"
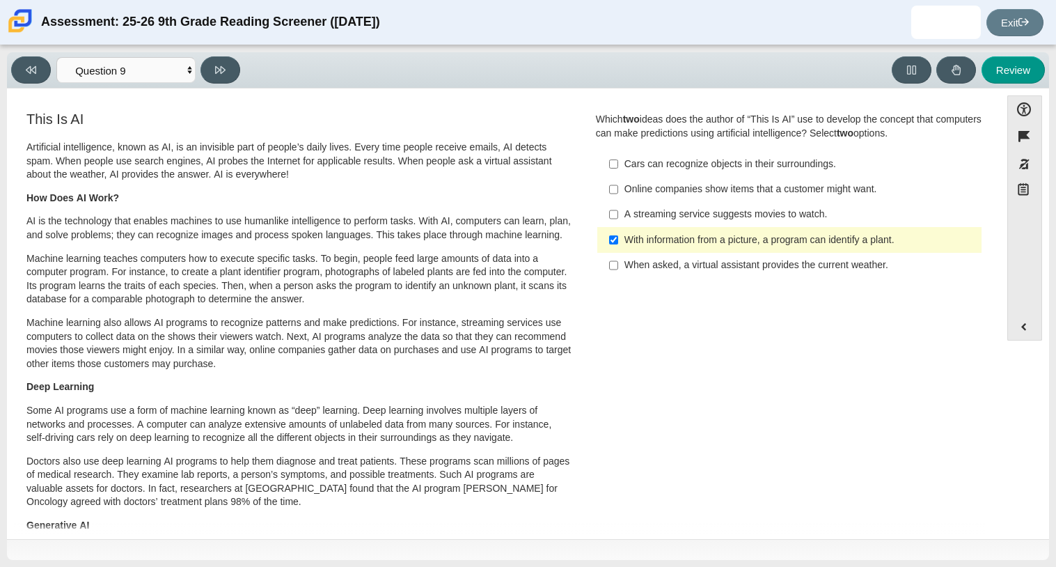
click at [754, 162] on div "Cars can recognize objects in their surroundings." at bounding box center [799, 164] width 351 height 14
click at [618, 162] on input "Cars can recognize objects in their surroundings. Cars can recognize objects in…" at bounding box center [613, 163] width 9 height 25
checkbox input "true"
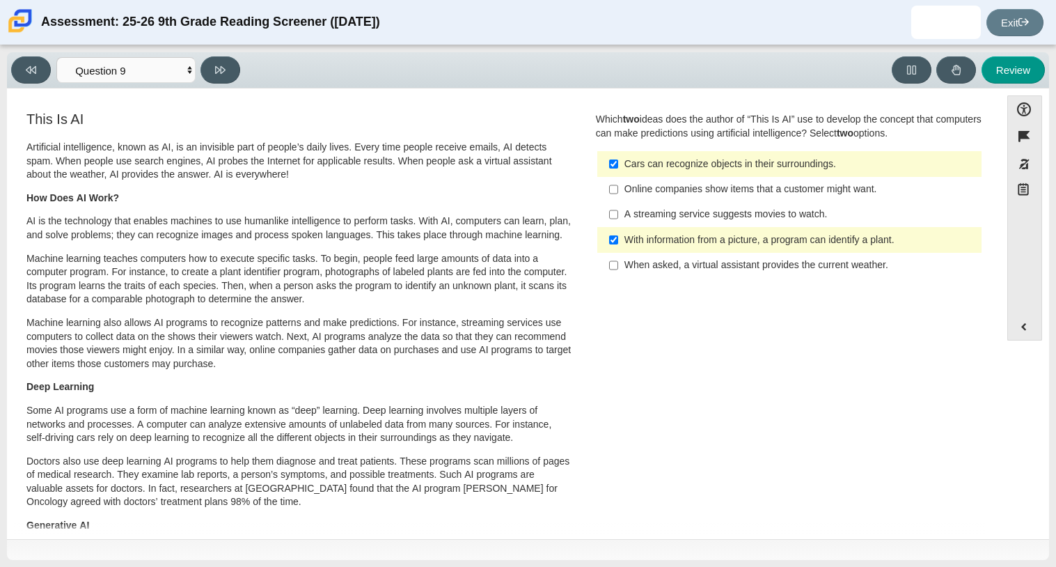
click at [752, 197] on label "Online companies show items that a customer might want. Online companies show i…" at bounding box center [790, 189] width 382 height 25
click at [618, 197] on input "Online companies show items that a customer might want. Online companies show i…" at bounding box center [613, 189] width 9 height 25
checkbox input "true"
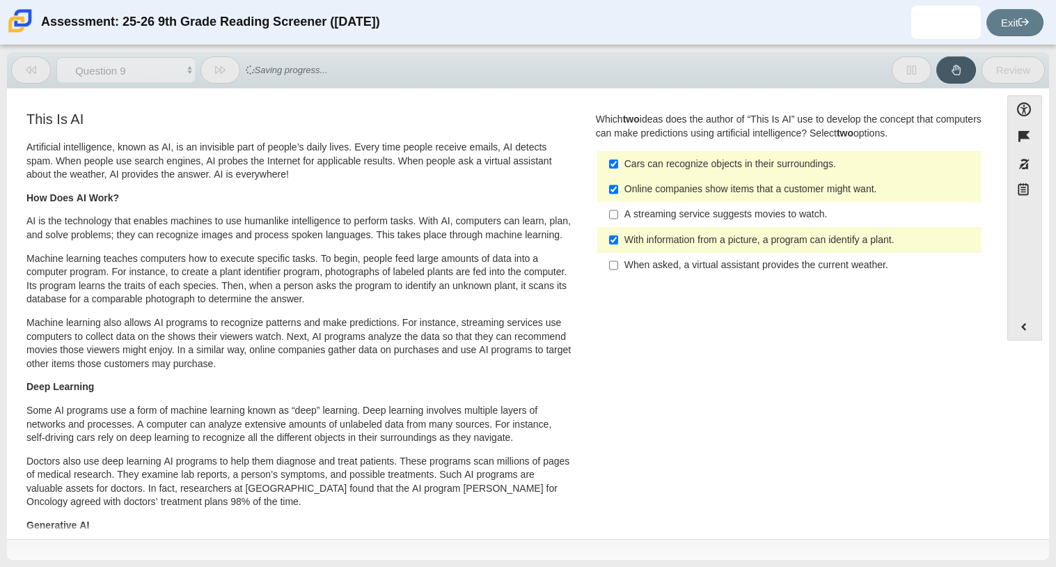
click at [748, 237] on div "With information from a picture, a program can identify a plant." at bounding box center [799, 240] width 351 height 14
click at [618, 237] on input "With information from a picture, a program can identify a plant. With informati…" at bounding box center [613, 239] width 9 height 25
checkbox input "false"
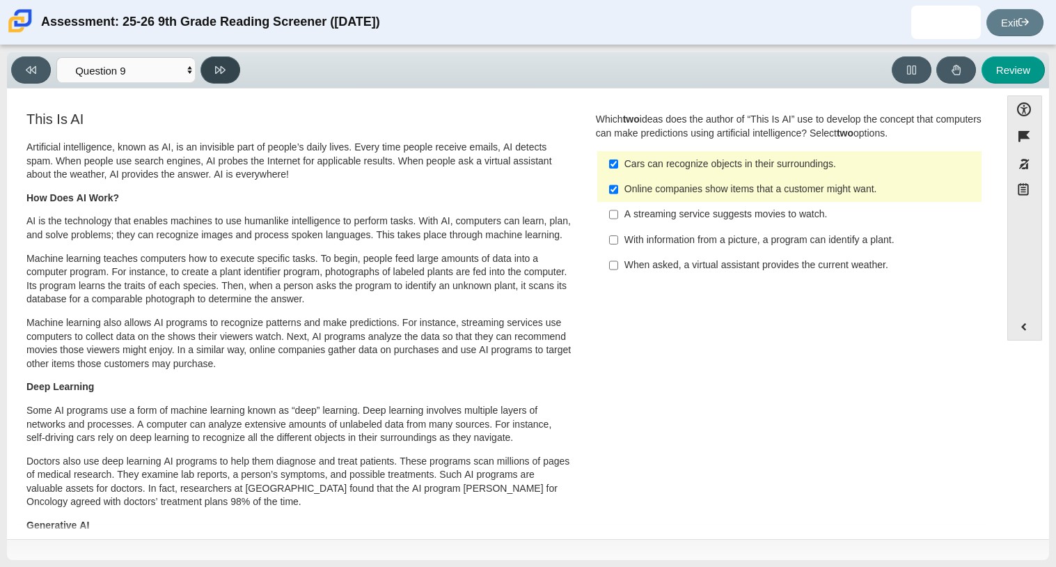
click at [232, 77] on button at bounding box center [220, 69] width 40 height 27
select select "cdf3c14e-a918-44d1-9b63-3db0fa81641e"
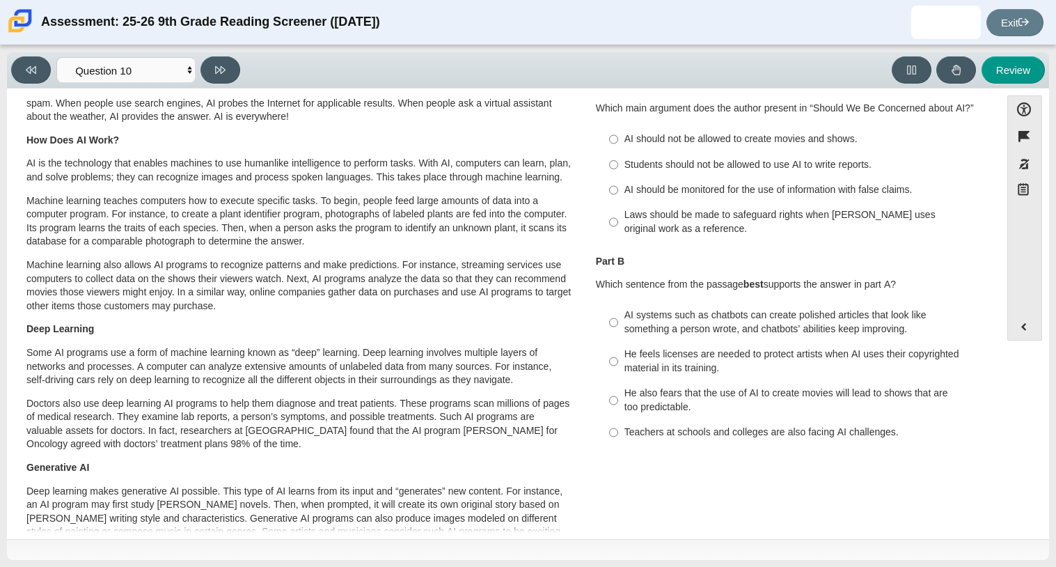
scroll to position [64, 0]
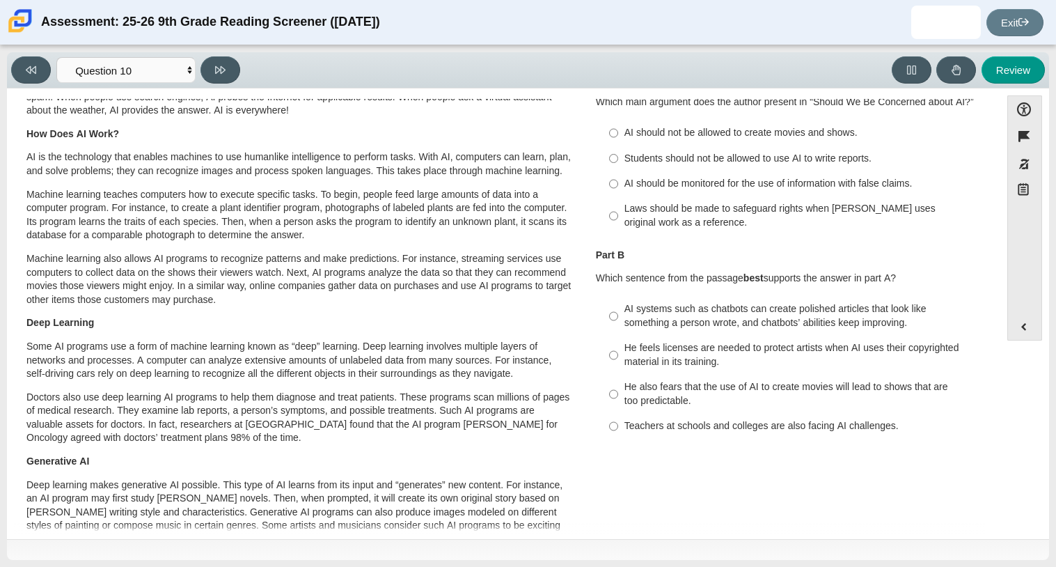
click at [700, 372] on label "He feels licenses are needed to protect artists when AI uses their copyrighted …" at bounding box center [790, 354] width 382 height 39
click at [618, 372] on input "He feels licenses are needed to protect artists when AI uses their copyrighted …" at bounding box center [613, 354] width 9 height 39
radio input "true"
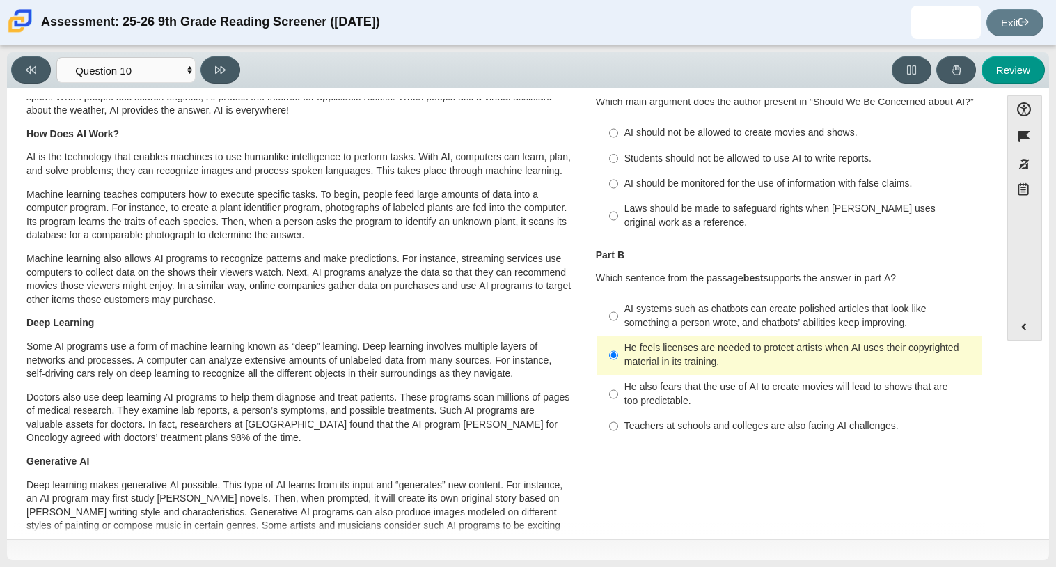
click at [706, 379] on label "He also fears that the use of AI to create movies will lead to shows that are t…" at bounding box center [790, 393] width 382 height 39
click at [618, 379] on input "He also fears that the use of AI to create movies will lead to shows that are t…" at bounding box center [613, 393] width 9 height 39
radio input "true"
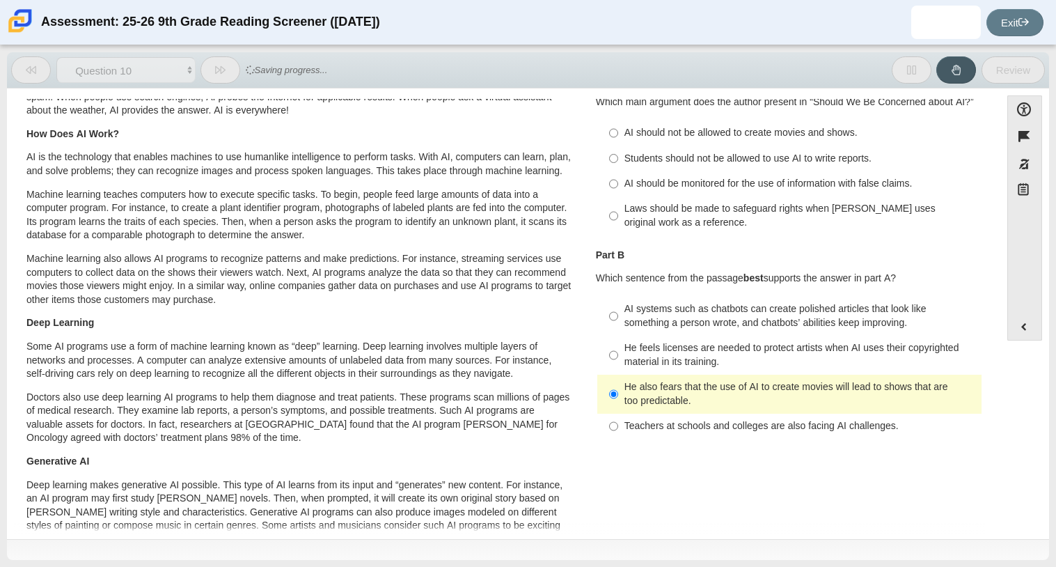
click at [706, 378] on label "He also fears that the use of AI to create movies will lead to shows that are t…" at bounding box center [790, 393] width 382 height 39
click at [618, 378] on input "He also fears that the use of AI to create movies will lead to shows that are t…" at bounding box center [613, 393] width 9 height 39
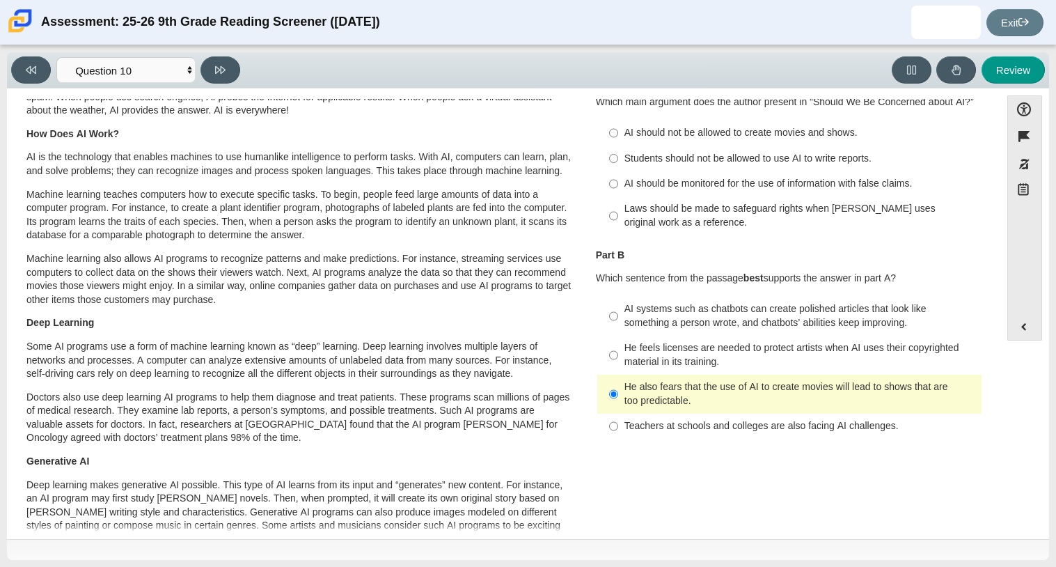
click at [639, 180] on div "AI should be monitored for the use of information with false claims." at bounding box center [799, 184] width 351 height 14
click at [618, 180] on input "AI should be monitored for the use of information with false claims. AI should …" at bounding box center [613, 183] width 9 height 25
radio input "true"
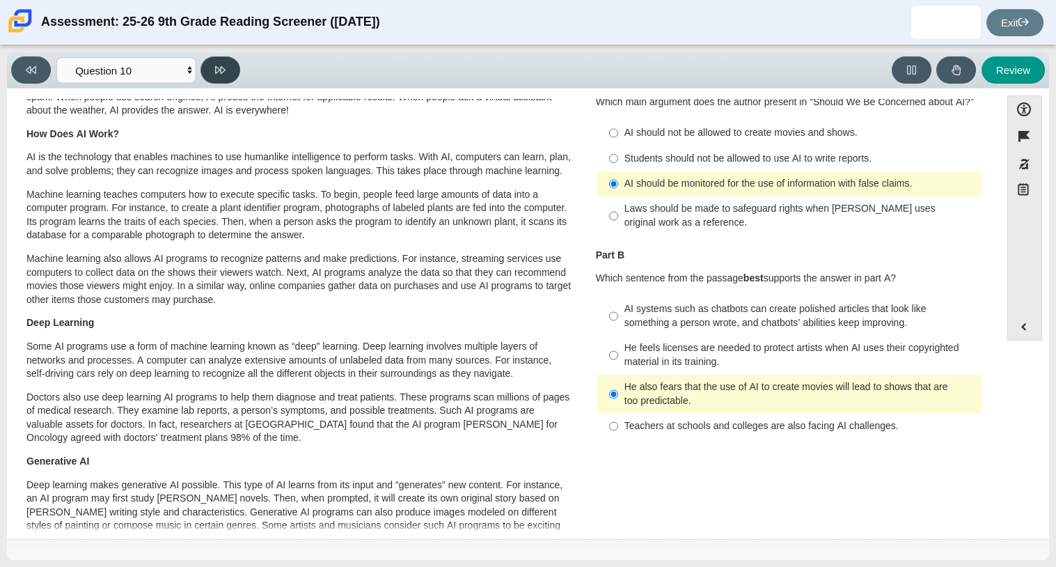
click at [222, 69] on icon at bounding box center [220, 70] width 10 height 10
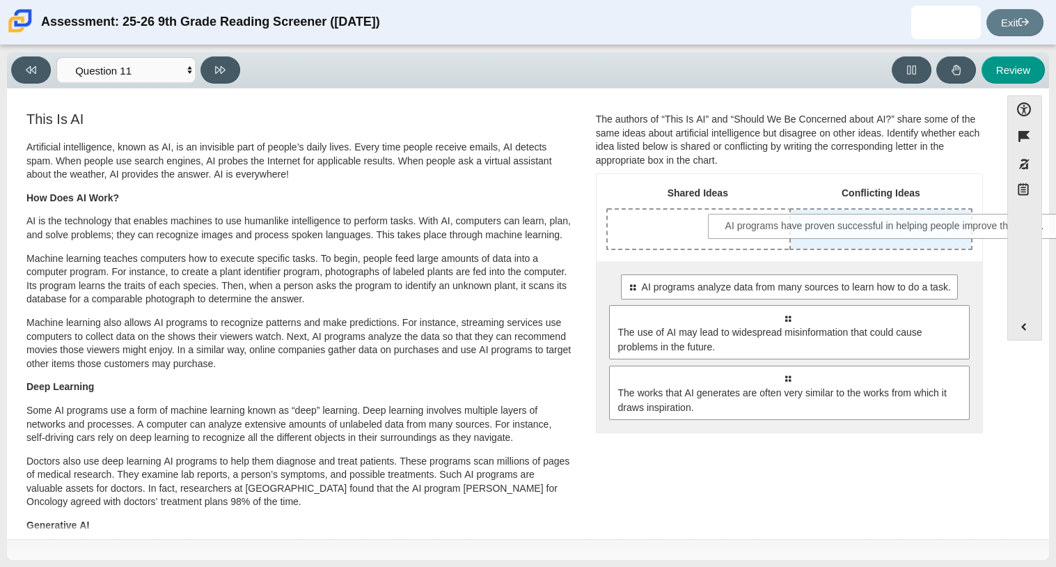
drag, startPoint x: 719, startPoint y: 292, endPoint x: 819, endPoint y: 230, distance: 116.9
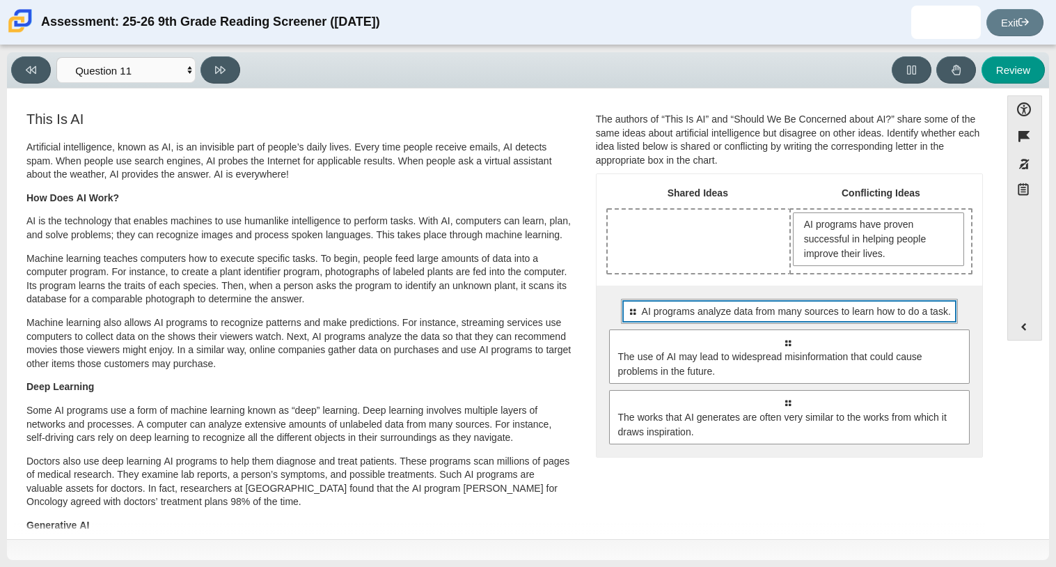
drag, startPoint x: 752, startPoint y: 306, endPoint x: 737, endPoint y: 283, distance: 28.2
click at [737, 283] on div "Shared Ideas Conflicting Ideas AI programs have proven successful in helping pe…" at bounding box center [789, 315] width 386 height 283
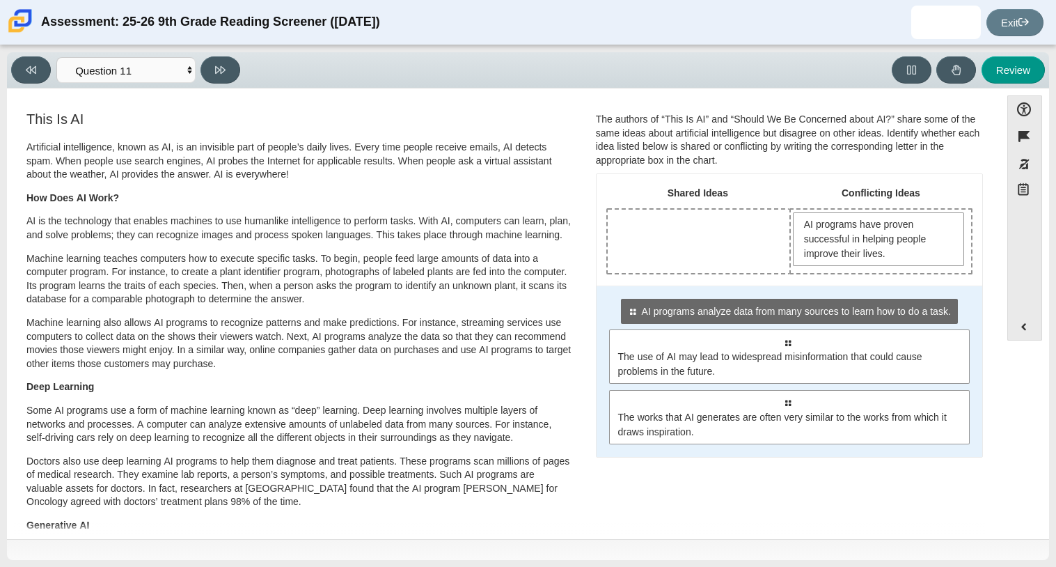
click at [727, 327] on div "Select to move response to a response input area. AI programs analyze data from…" at bounding box center [789, 370] width 386 height 171
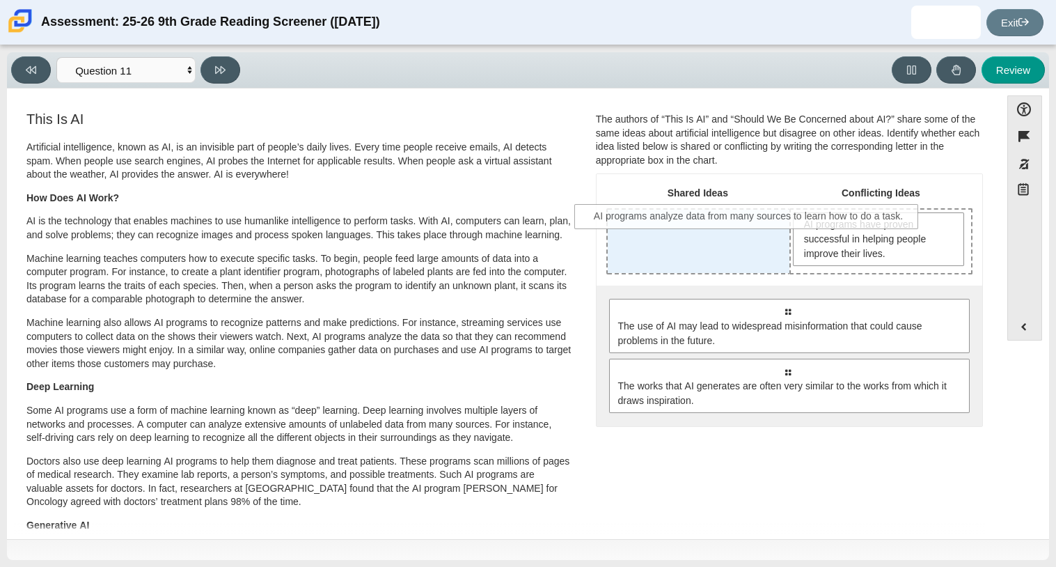
drag, startPoint x: 720, startPoint y: 306, endPoint x: 682, endPoint y: 210, distance: 104.0
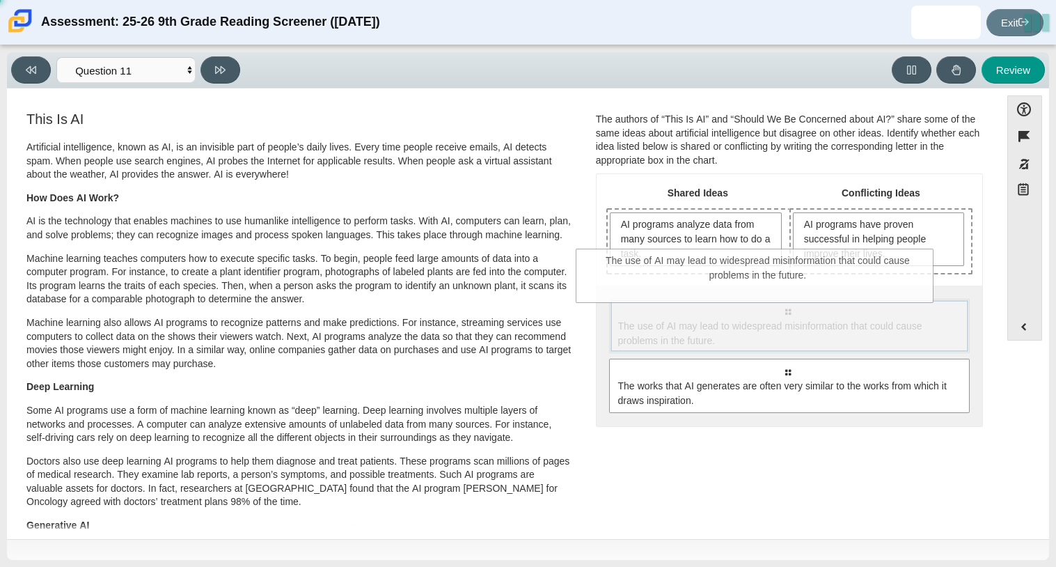
drag, startPoint x: 718, startPoint y: 333, endPoint x: 689, endPoint y: 283, distance: 58.0
click at [689, 283] on div "Shared Ideas Conflicting Ideas AI programs analyze data from many sources to le…" at bounding box center [789, 299] width 386 height 251
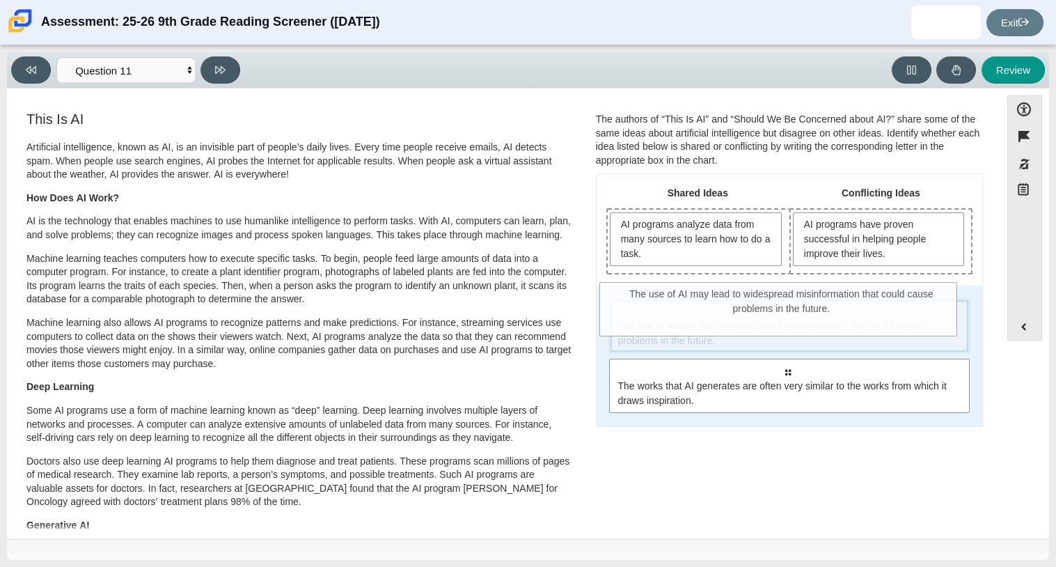
drag, startPoint x: 693, startPoint y: 330, endPoint x: 681, endPoint y: 294, distance: 37.6
click at [681, 294] on div "Select to move response to a response input area. The use of AI may lead to wid…" at bounding box center [789, 355] width 386 height 141
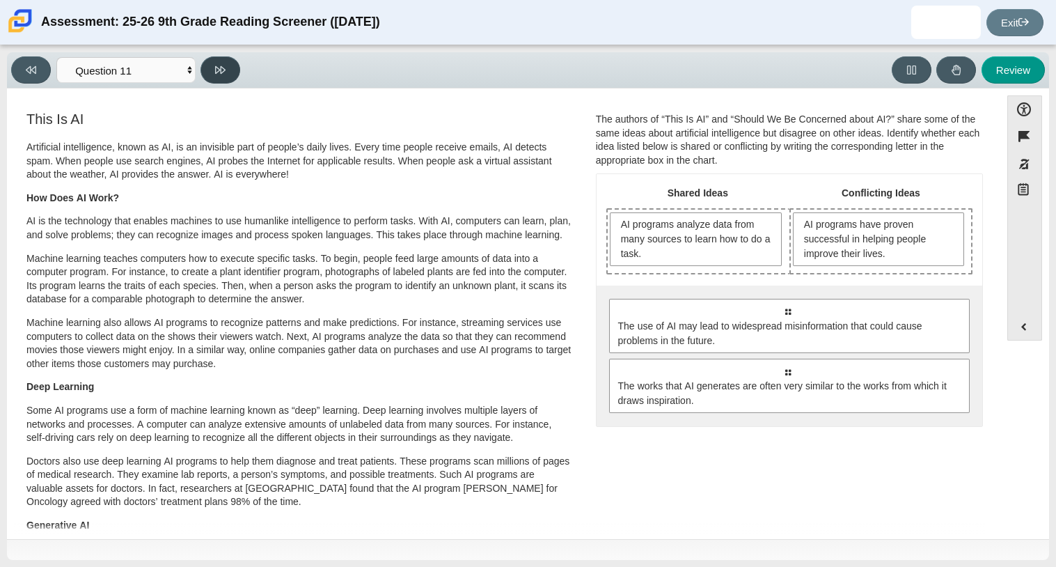
click at [236, 68] on button at bounding box center [220, 69] width 40 height 27
select select "c3effed4-44ce-4a19-bd96-1787f34e9b4c"
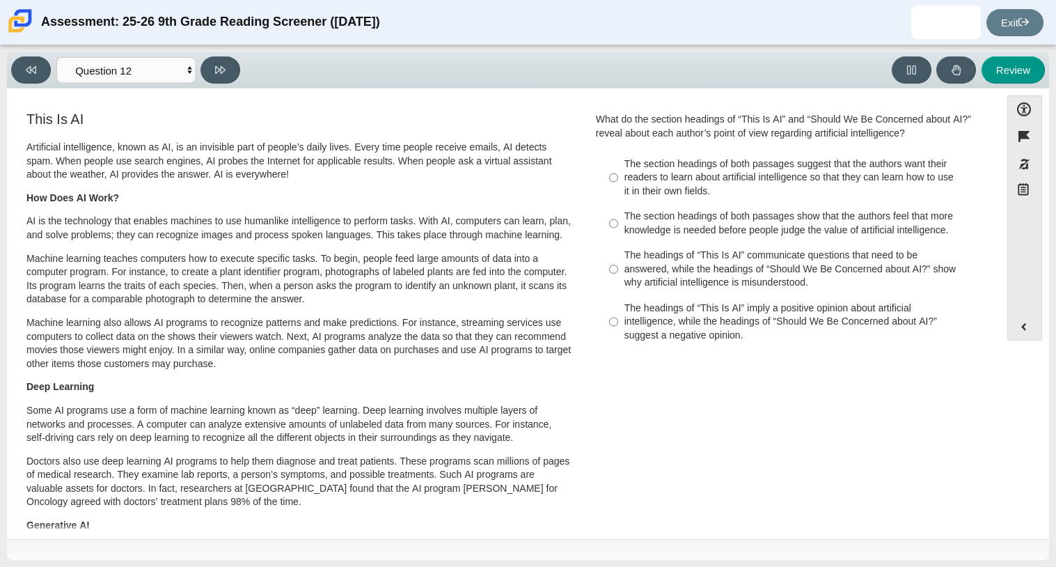
click at [727, 216] on div "The section headings of both passages show that the authors feel that more know…" at bounding box center [799, 223] width 351 height 27
click at [618, 216] on input "The section headings of both passages show that the authors feel that more know…" at bounding box center [613, 223] width 9 height 39
radio input "true"
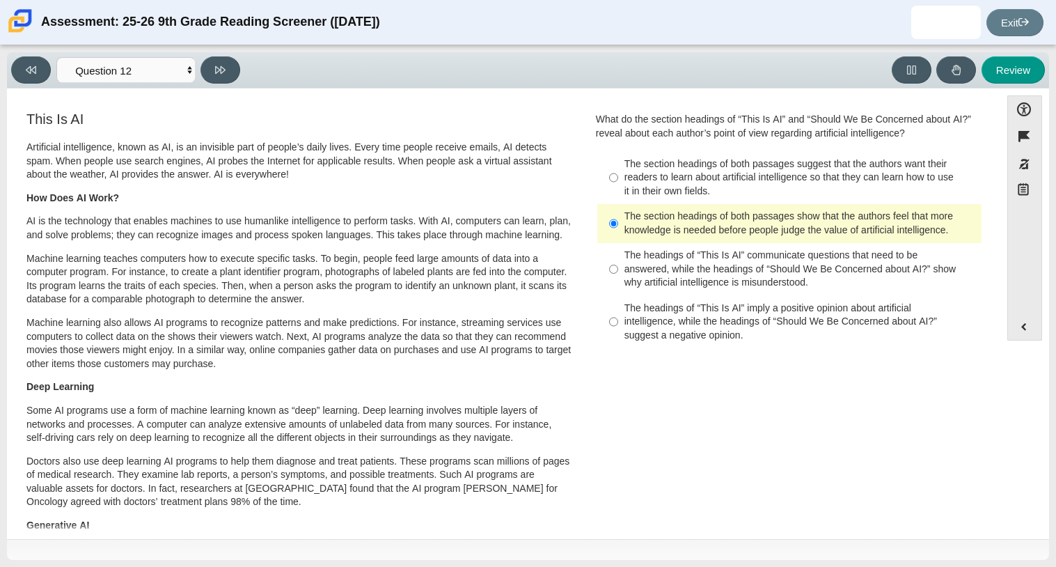
click at [271, 96] on div "Feature A Lasting Impact Scarlett looked on with pride as she observed a fellow…" at bounding box center [503, 314] width 979 height 438
click at [228, 68] on button at bounding box center [220, 69] width 40 height 27
select select "review"
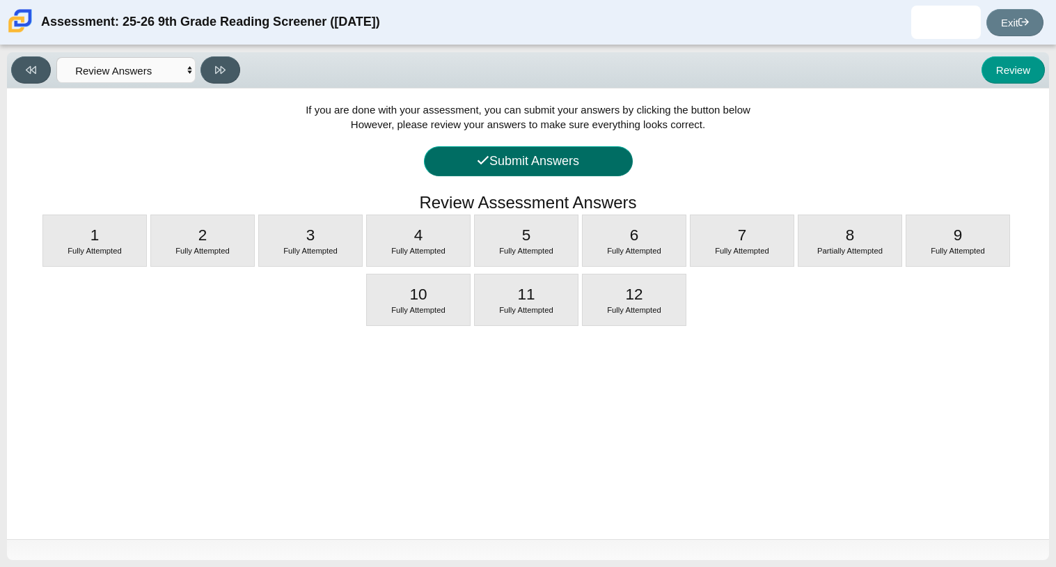
click at [480, 157] on icon at bounding box center [483, 160] width 13 height 13
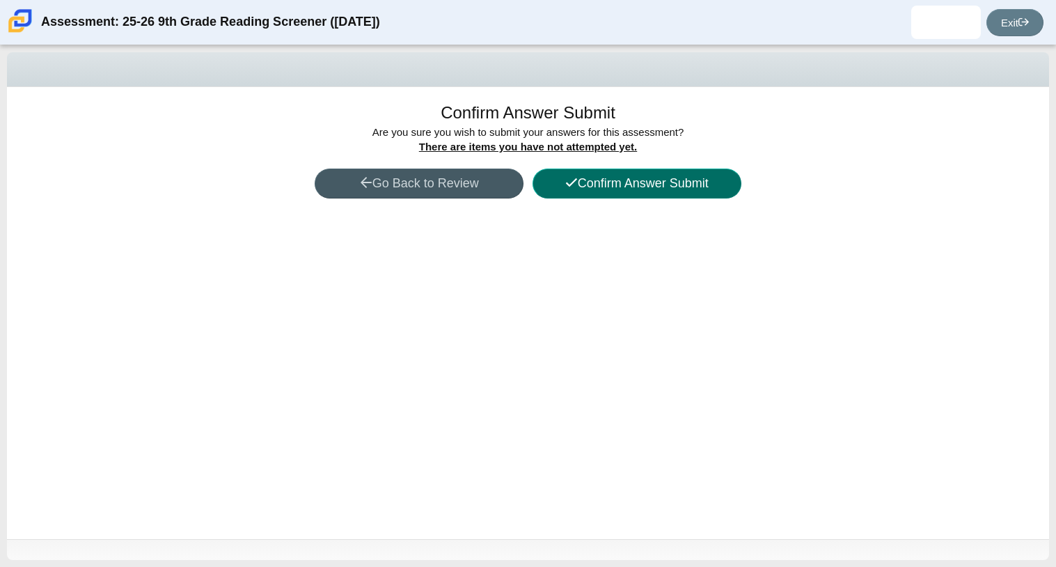
click at [590, 182] on button "Confirm Answer Submit" at bounding box center [636, 183] width 209 height 30
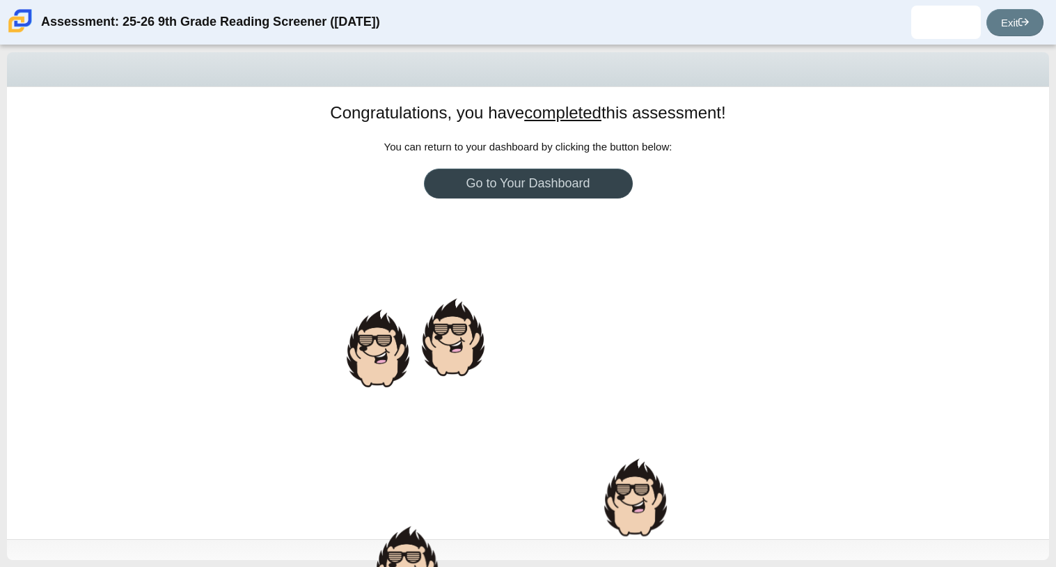
click at [563, 182] on link "Go to Your Dashboard" at bounding box center [528, 183] width 209 height 30
